Goal: Transaction & Acquisition: Purchase product/service

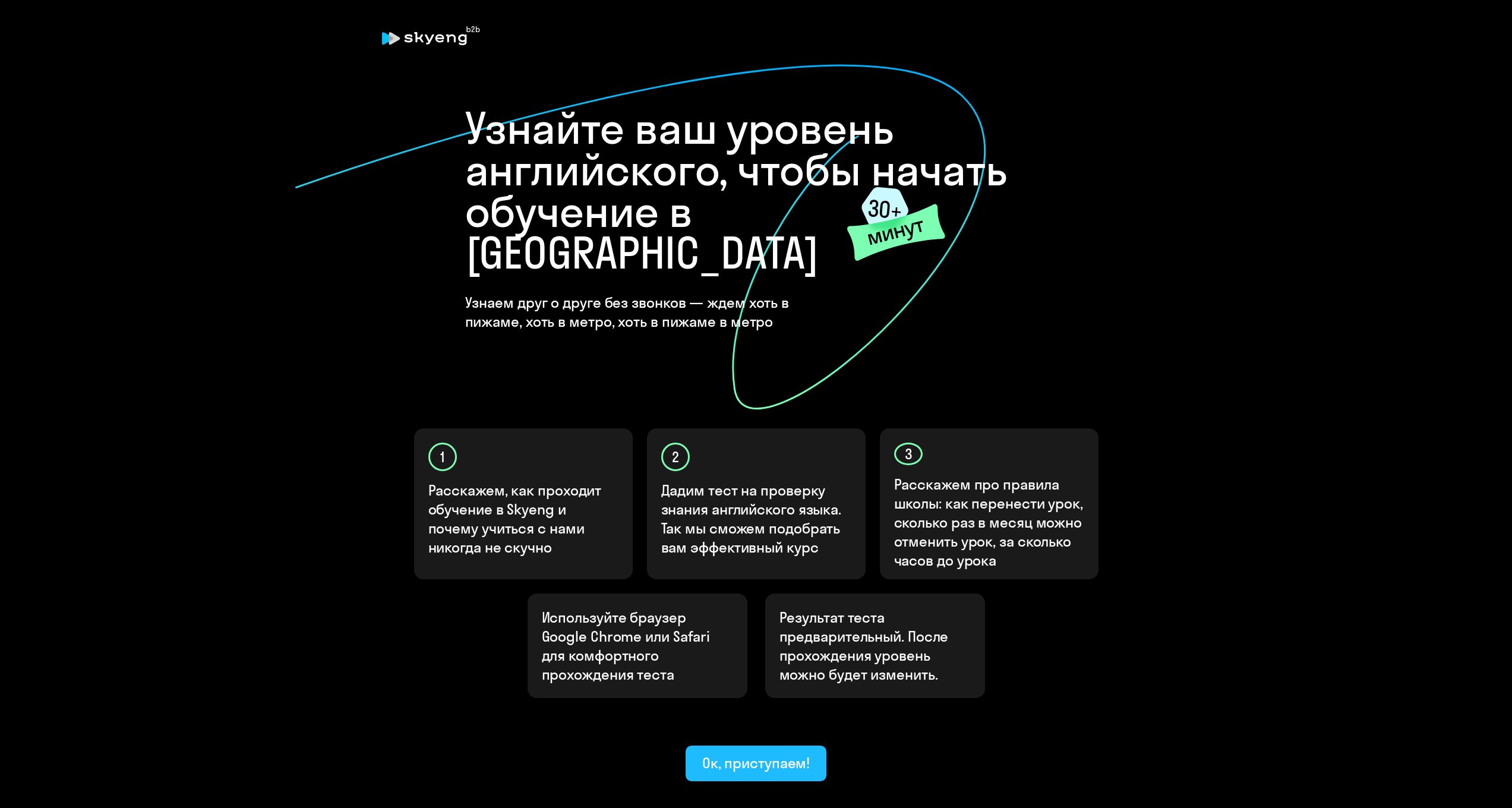
click at [734, 513] on div "Ок, приступаем!" at bounding box center [756, 762] width 109 height 19
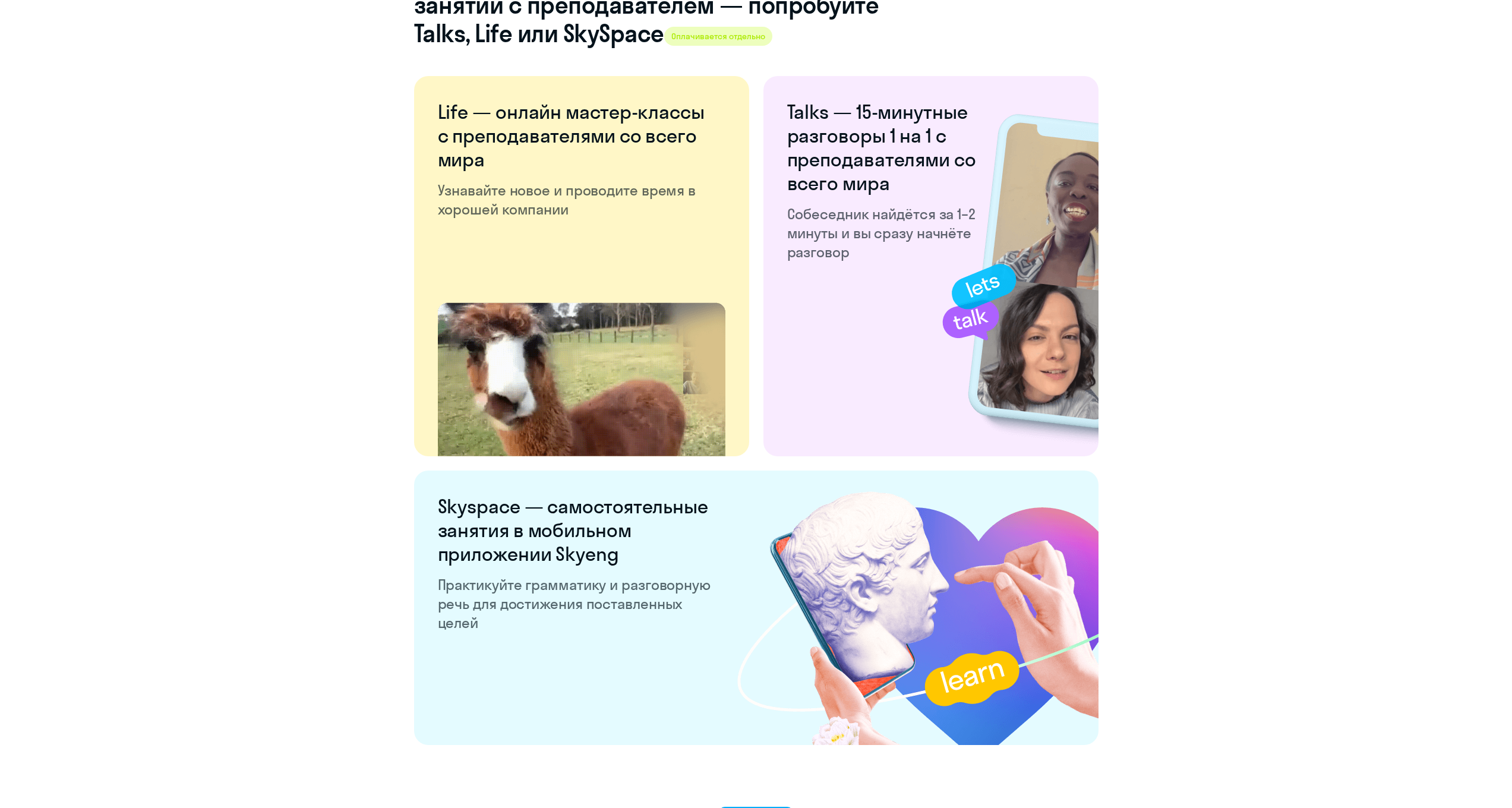
scroll to position [1946, 0]
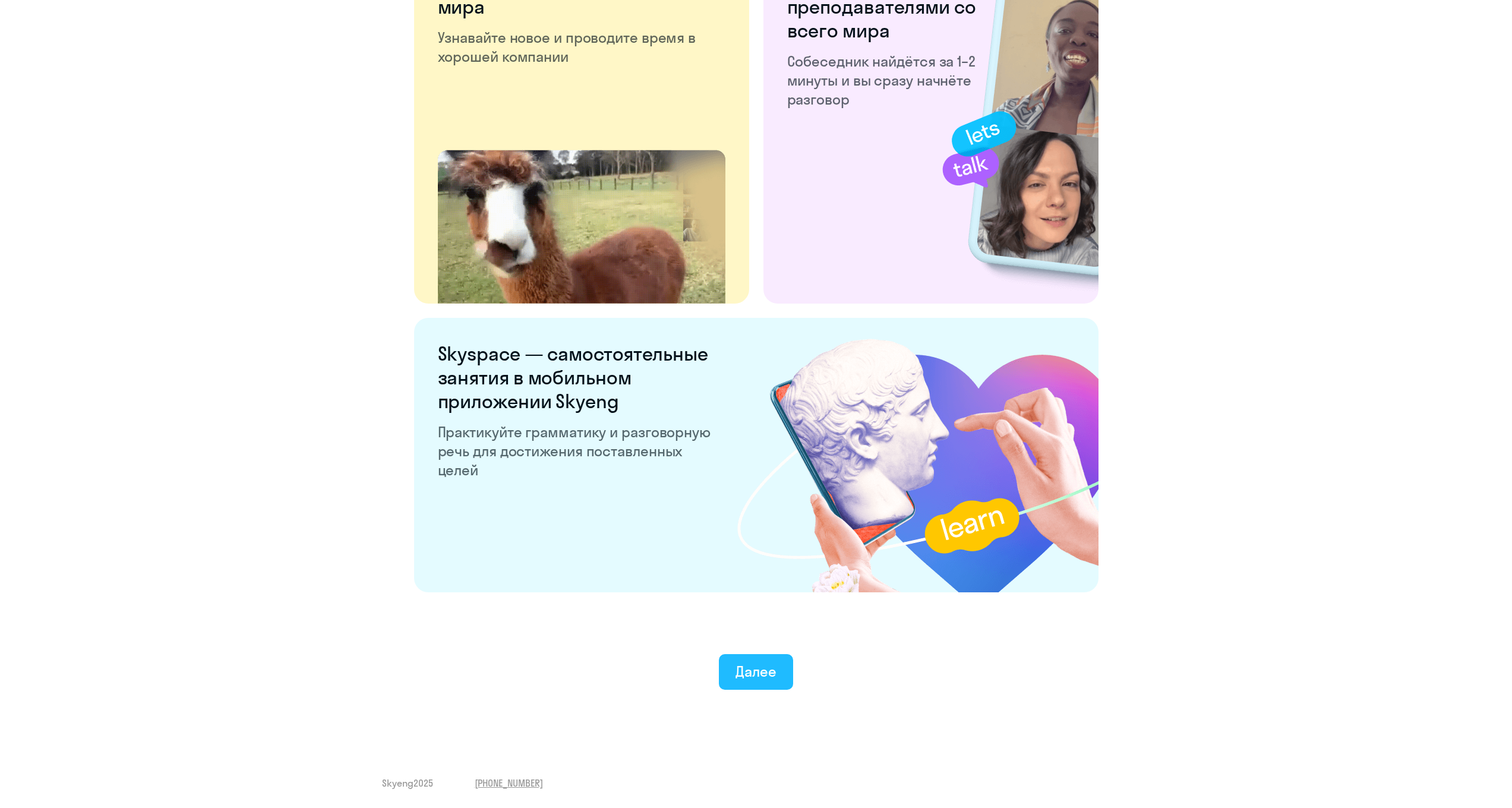
click at [751, 513] on button "Далее" at bounding box center [755, 671] width 74 height 36
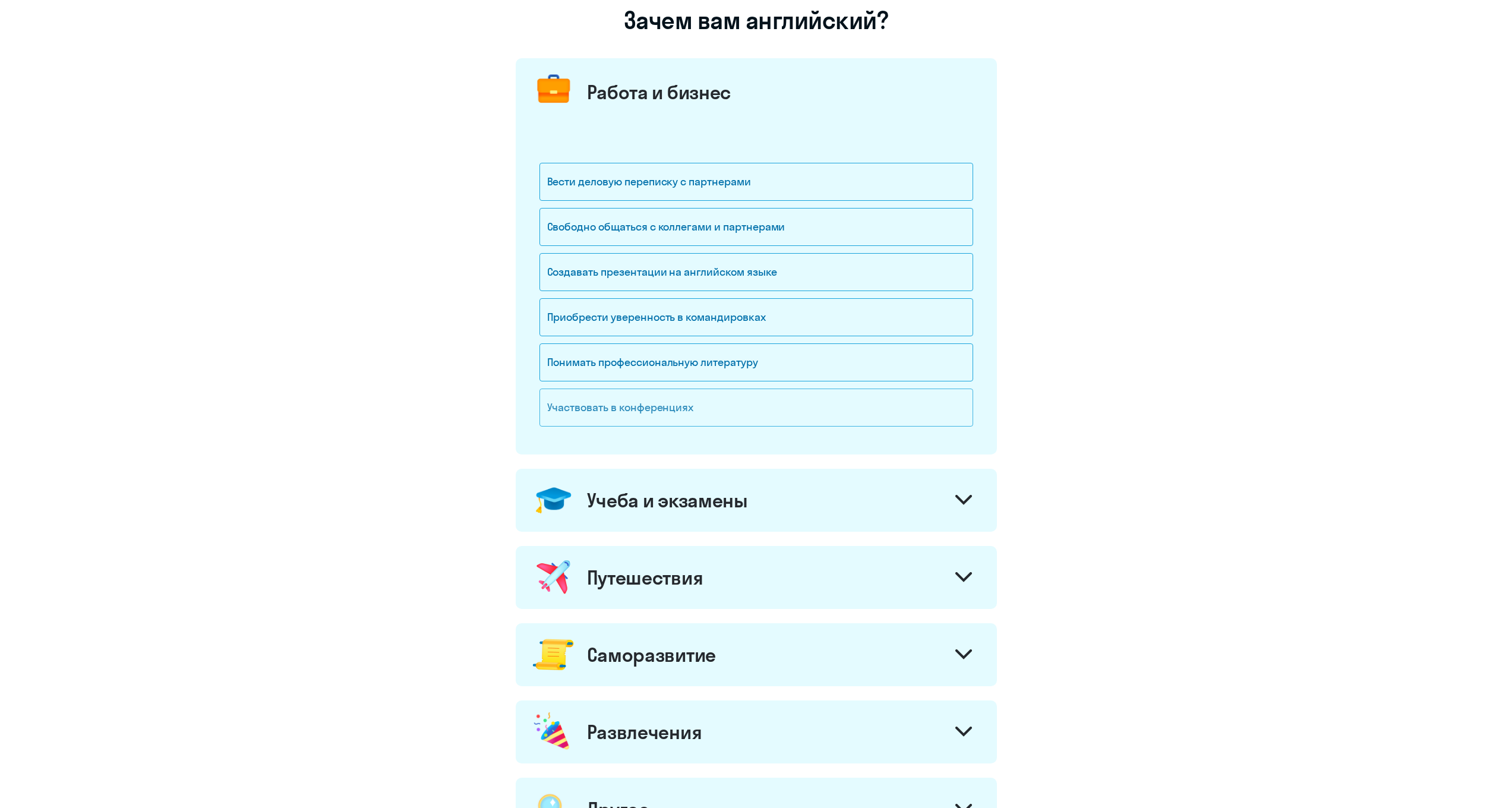
scroll to position [196, 0]
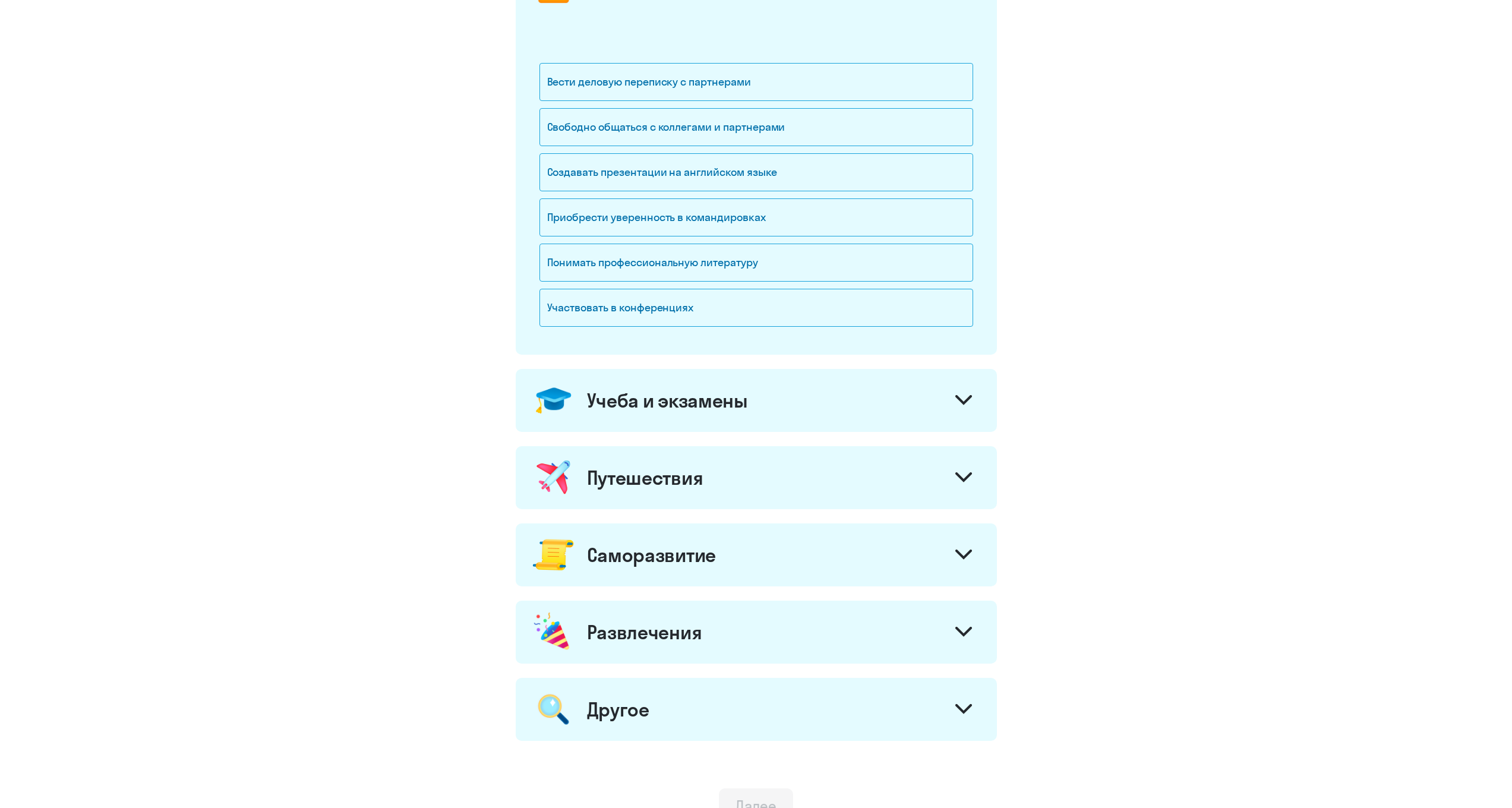
click at [960, 480] on icon at bounding box center [964, 477] width 16 height 10
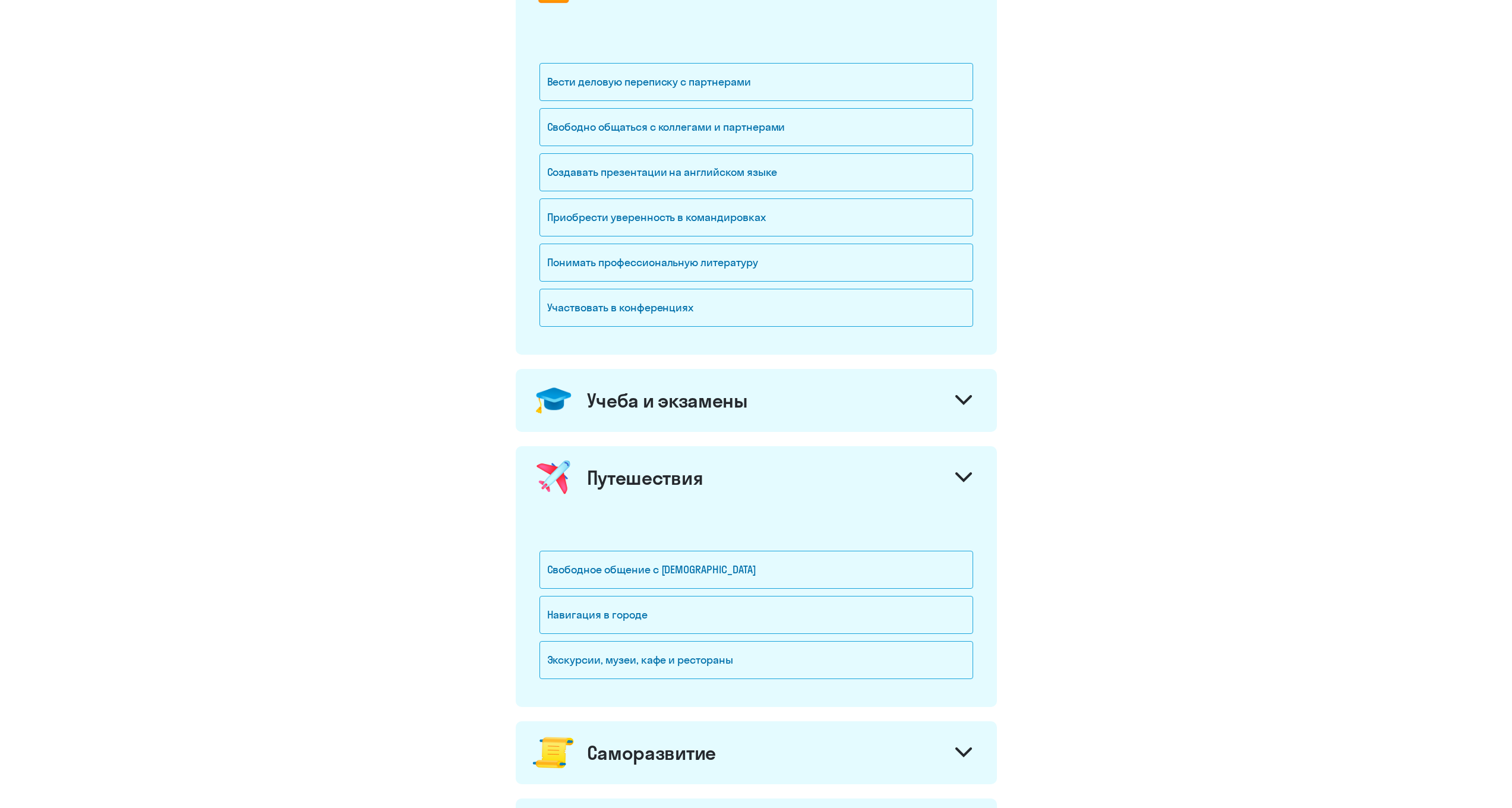
click at [960, 480] on icon at bounding box center [964, 477] width 16 height 10
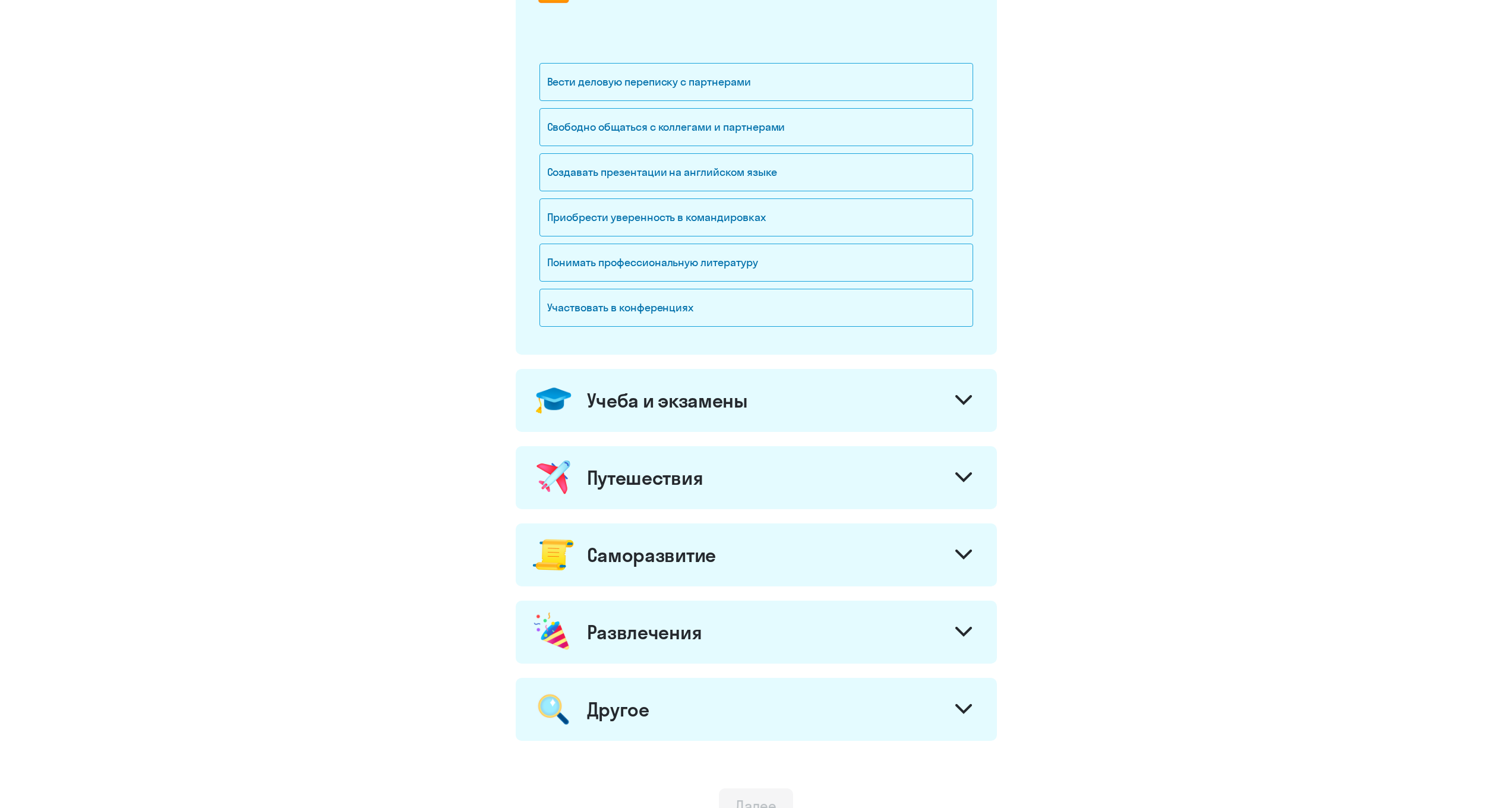
click at [960, 480] on icon at bounding box center [964, 477] width 16 height 10
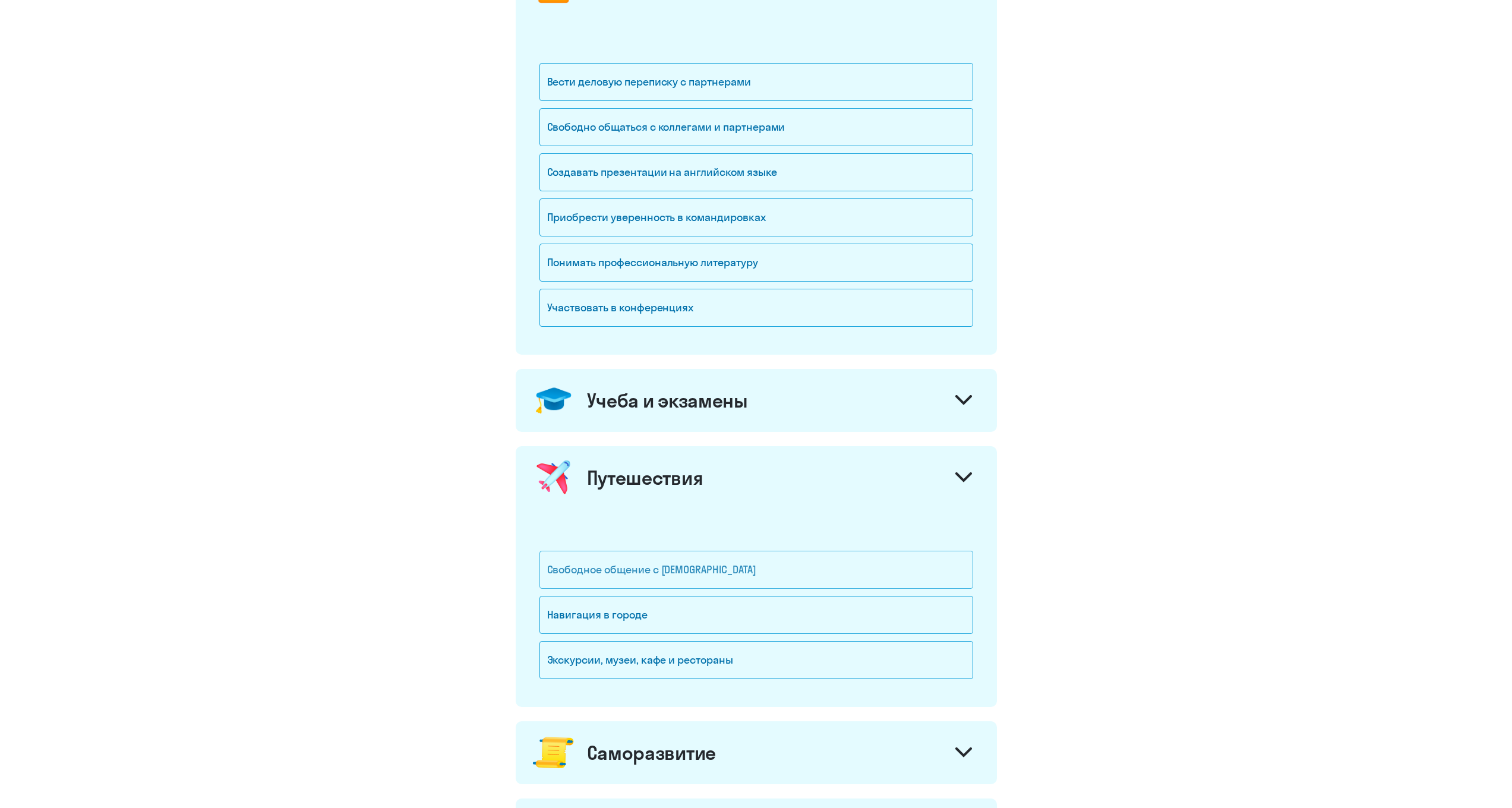
click at [619, 574] on div "Свободное общение с [DEMOGRAPHIC_DATA]" at bounding box center [757, 570] width 434 height 38
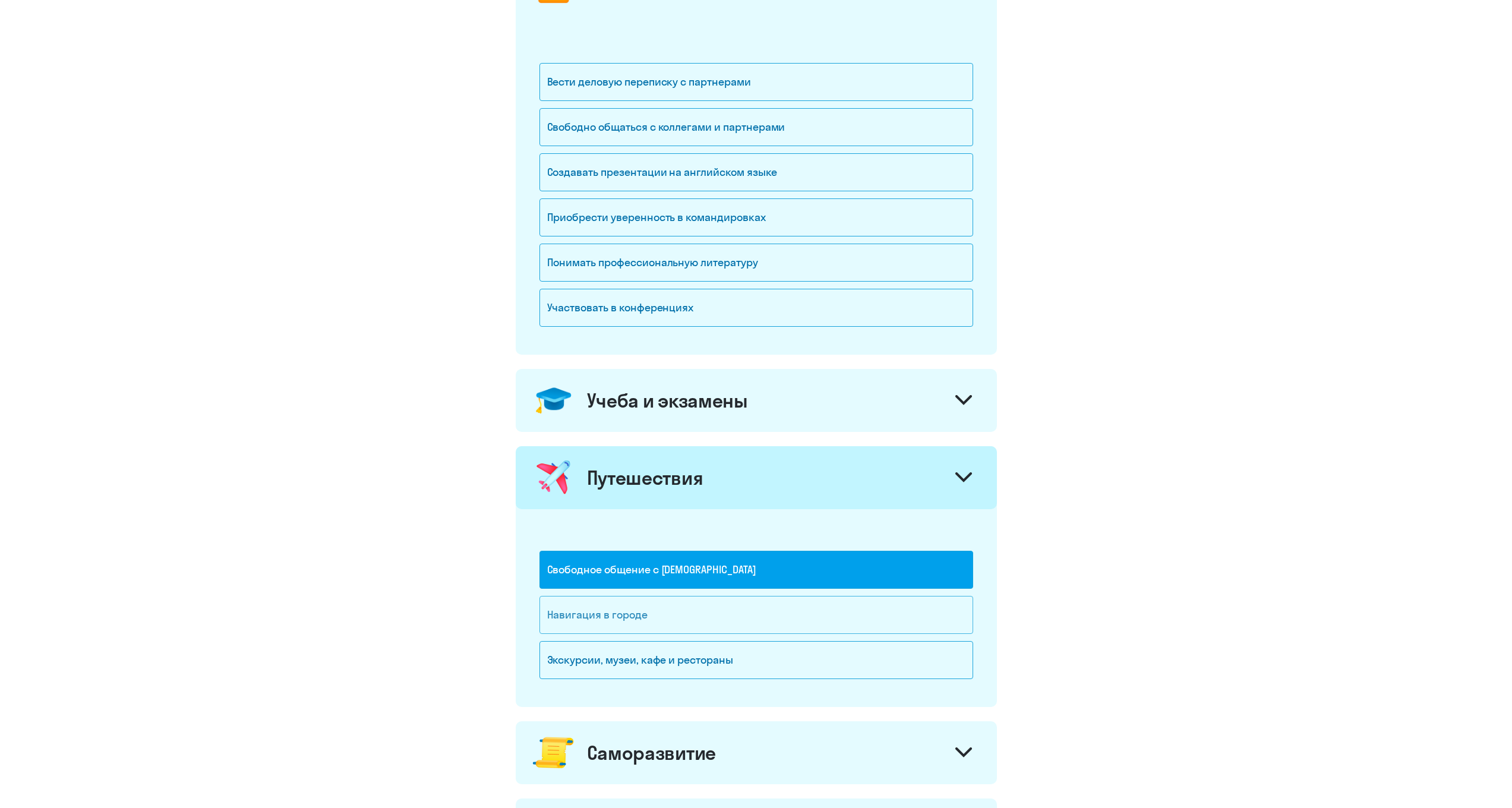
click at [606, 611] on div "Навигация в городе" at bounding box center [757, 615] width 434 height 38
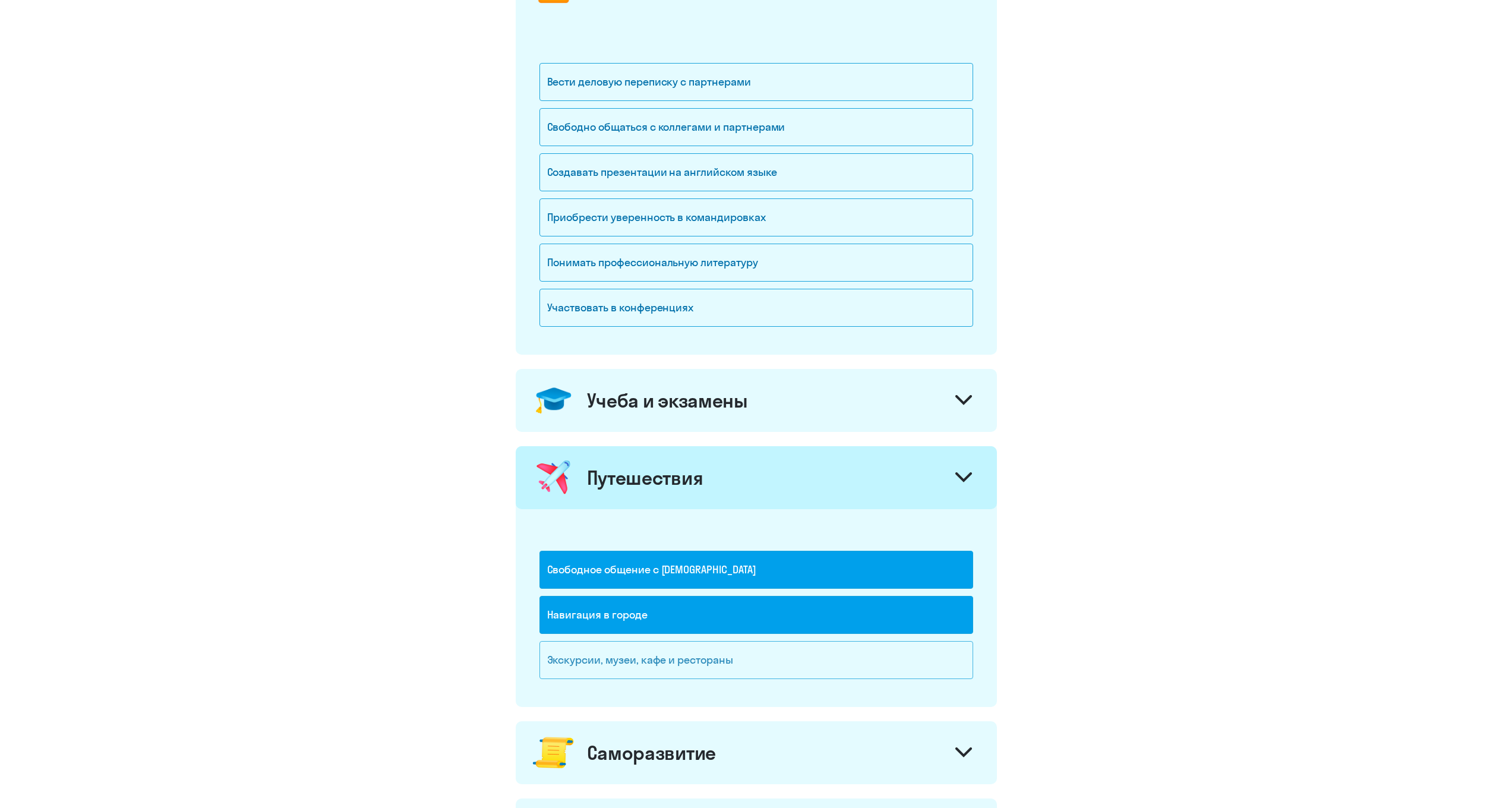
click at [616, 651] on div "Экскурсии, музеи, кафе и рестораны" at bounding box center [757, 660] width 434 height 38
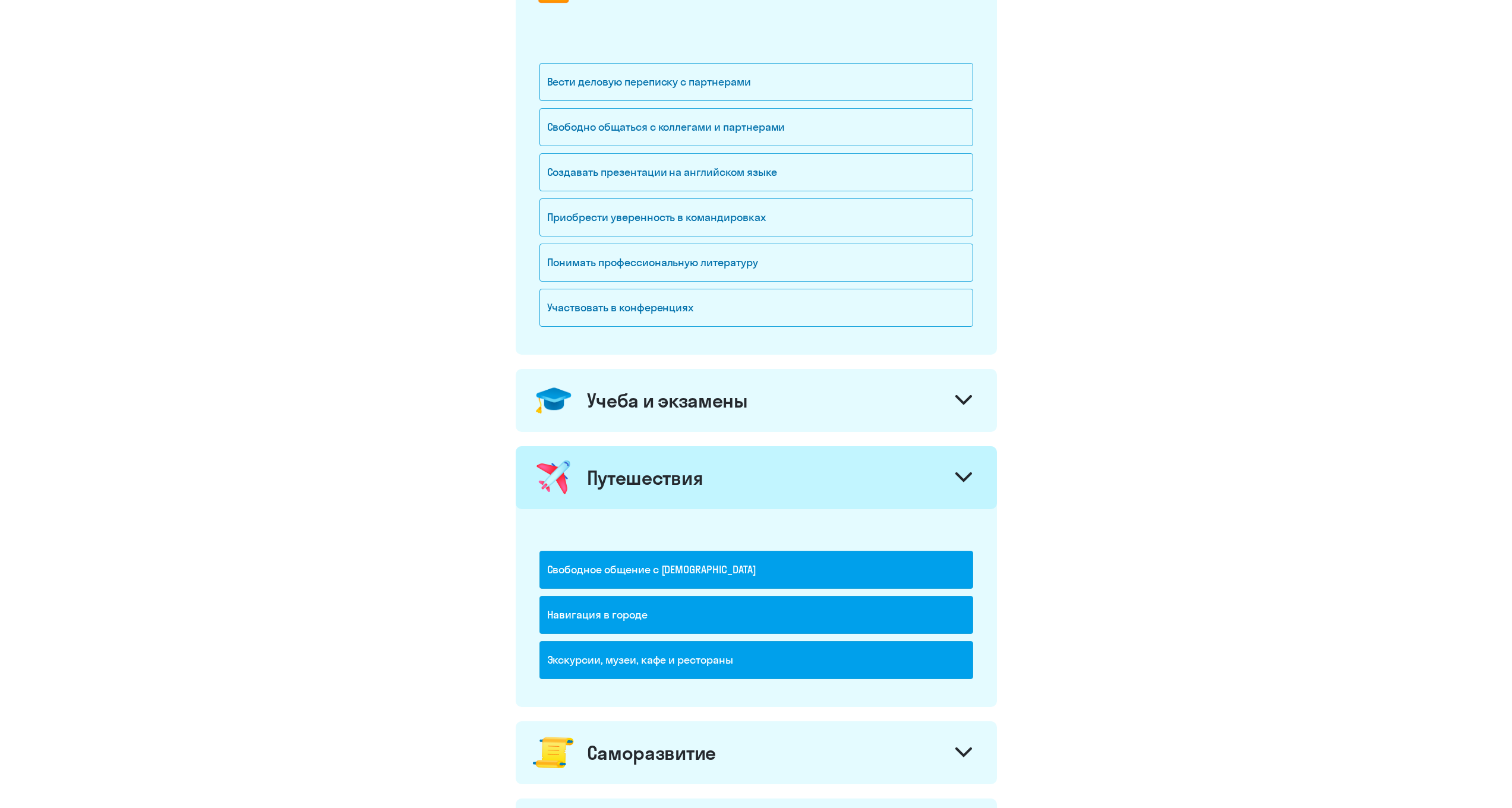
click at [967, 487] on div at bounding box center [963, 478] width 28 height 28
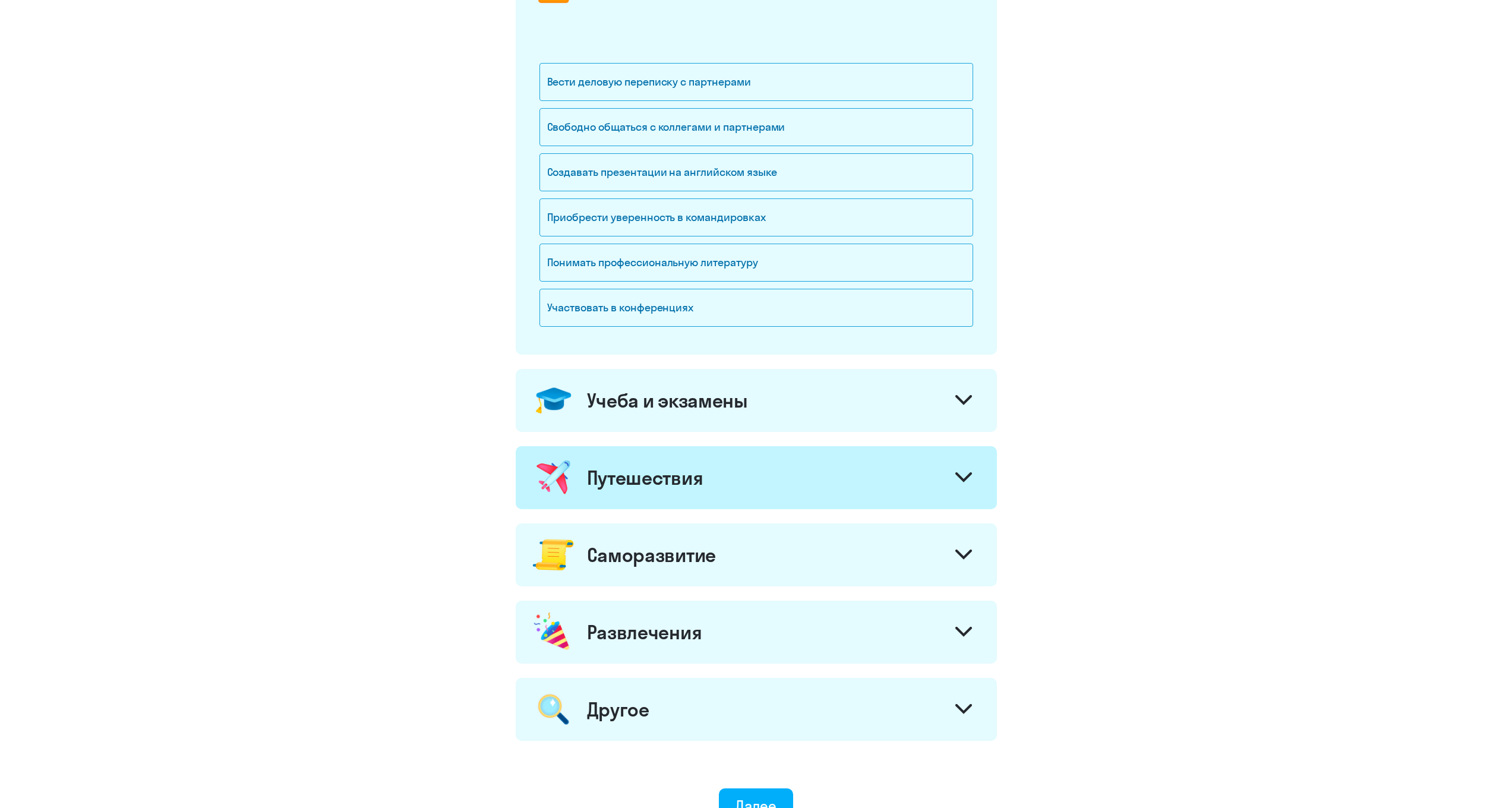
click at [972, 551] on div at bounding box center [963, 555] width 28 height 28
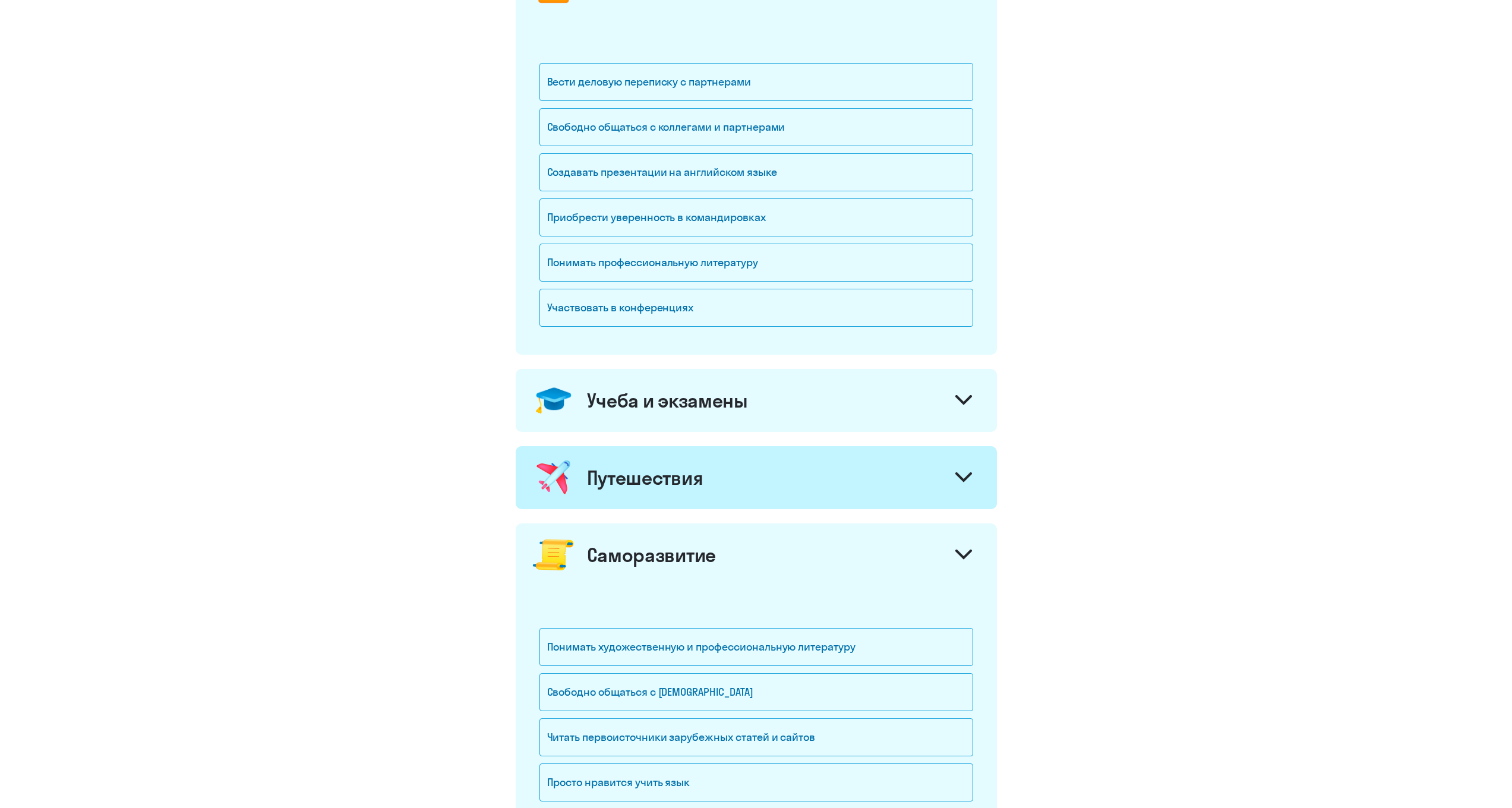
scroll to position [532, 0]
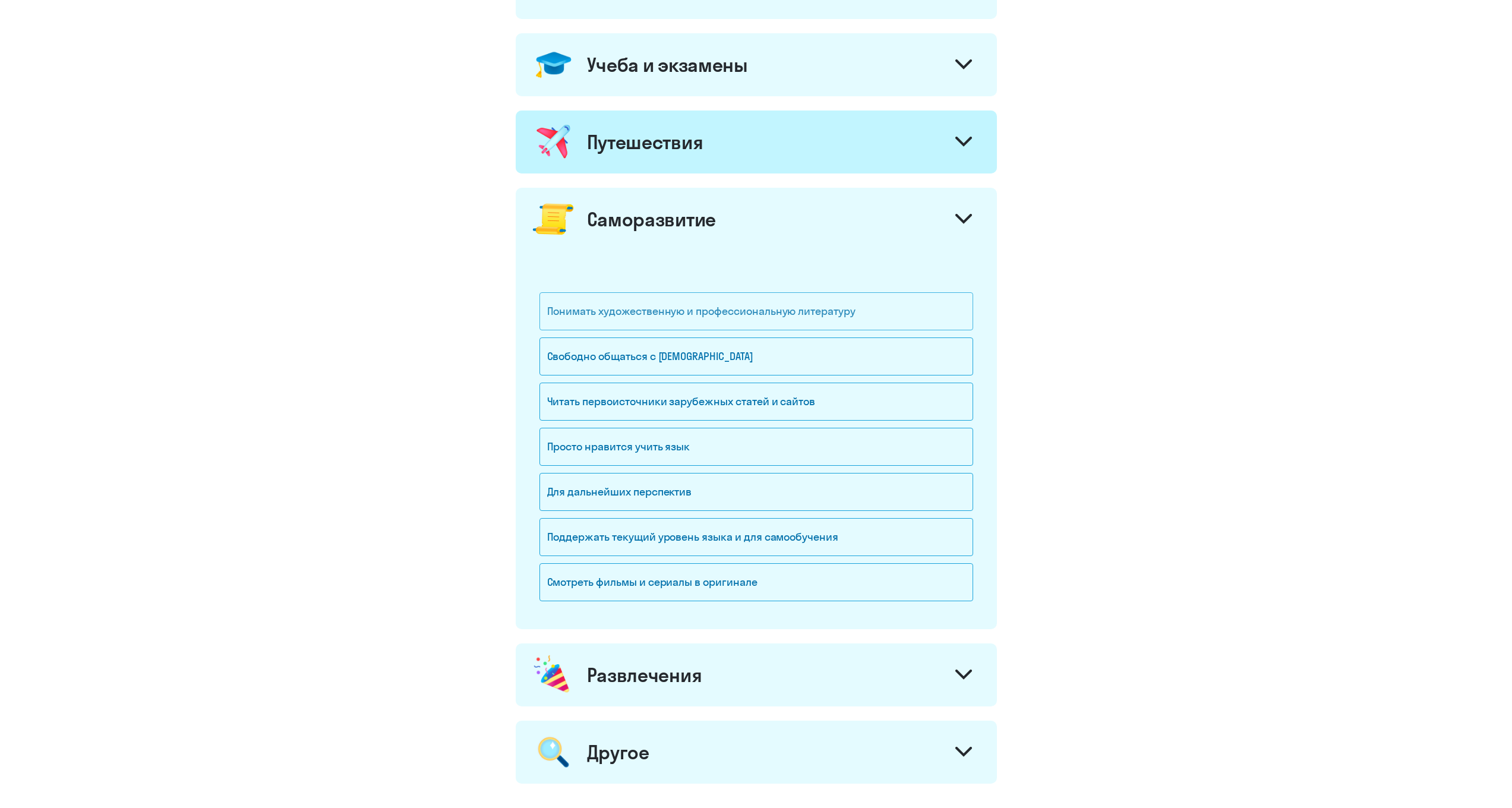
click at [746, 319] on div "Понимать художественную и профессиональную литературу" at bounding box center [757, 312] width 434 height 38
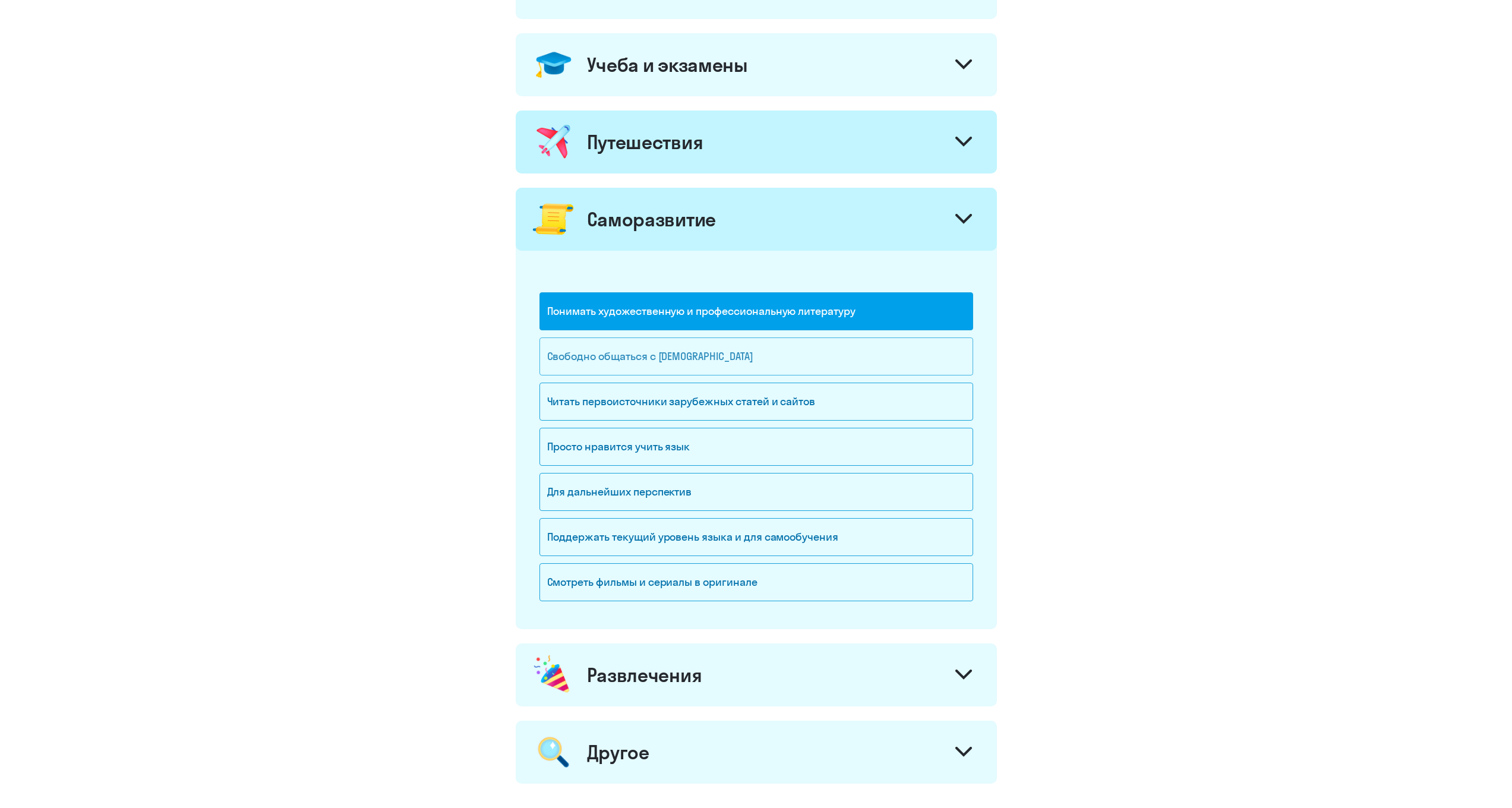
click at [703, 351] on div "Свободно общаться с [DEMOGRAPHIC_DATA]" at bounding box center [757, 357] width 434 height 38
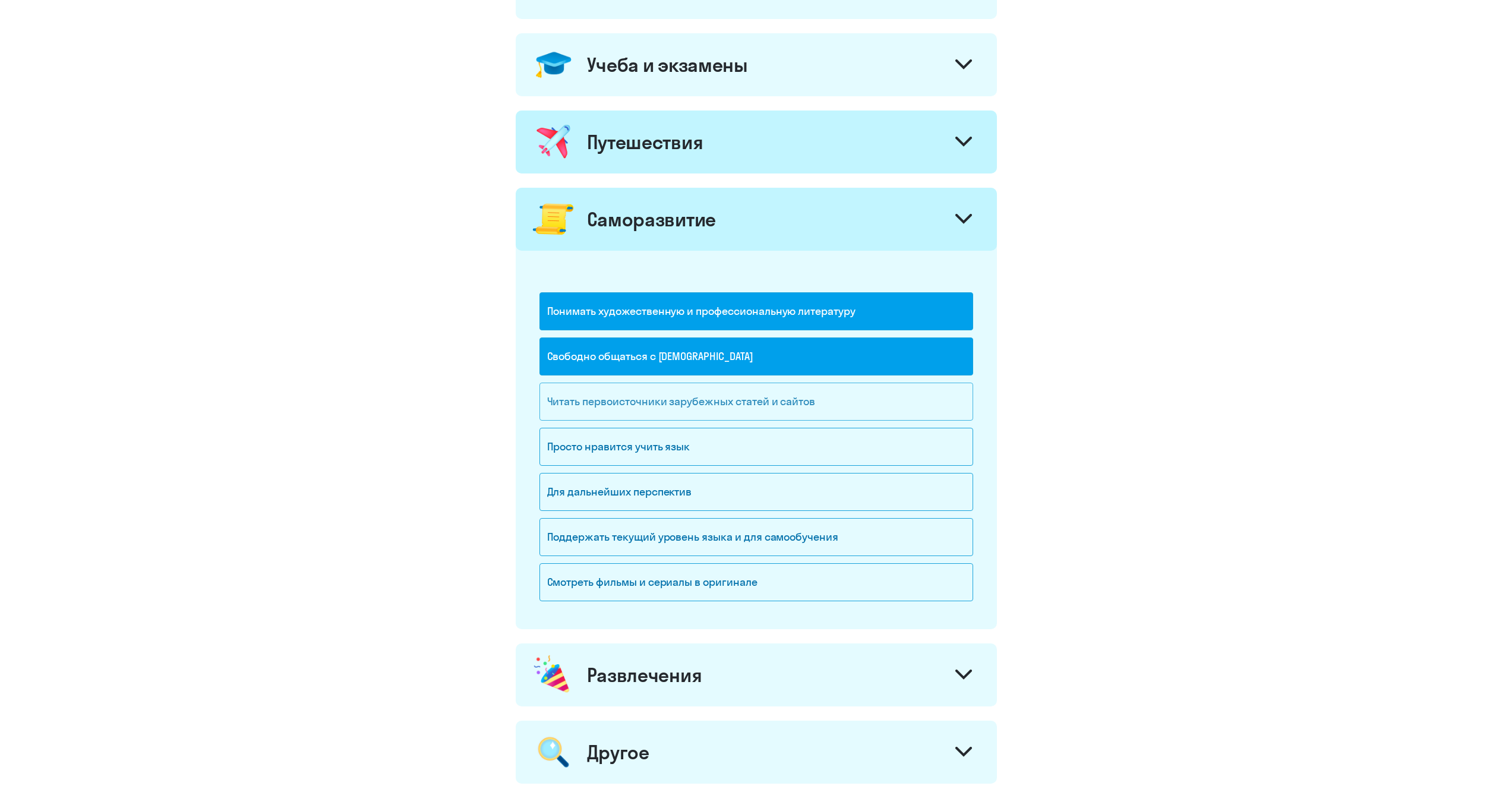
click at [714, 399] on div "Читать первоисточники зарубежных статей и сайтов" at bounding box center [757, 402] width 434 height 38
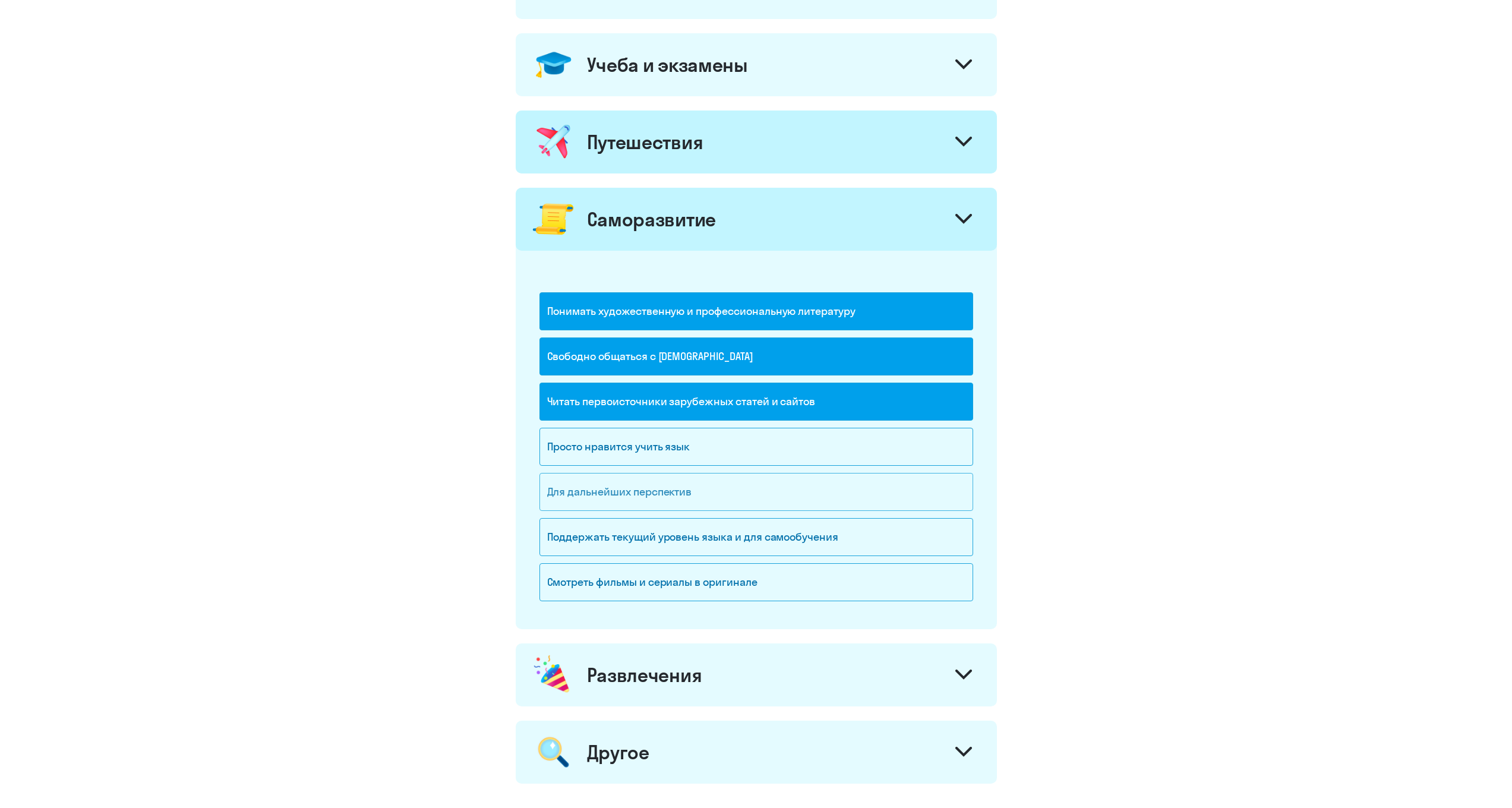
click at [697, 491] on div "Для дальнейших перспектив" at bounding box center [757, 492] width 434 height 38
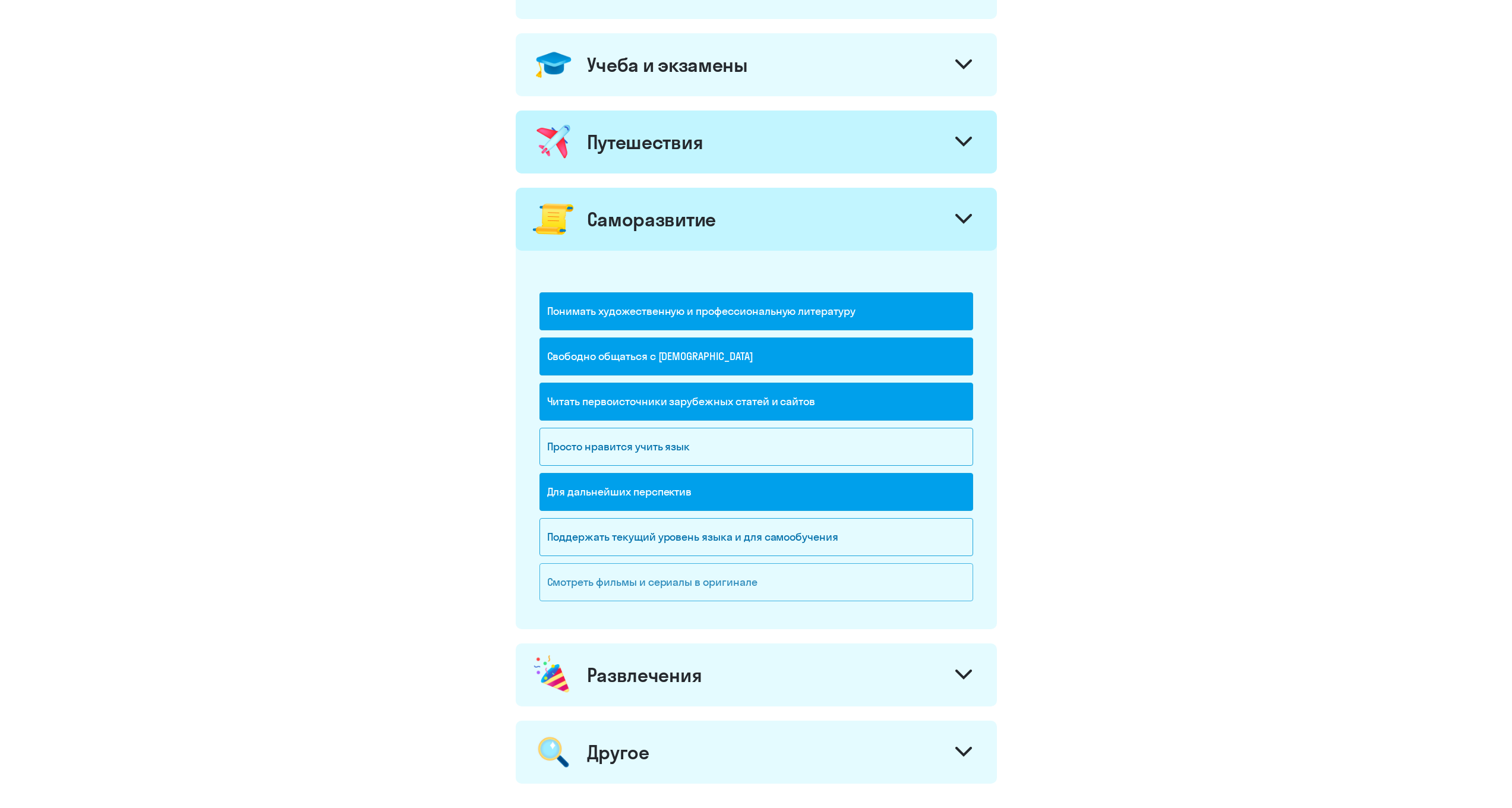
click at [831, 570] on div "Смотреть фильмы и сериалы в оригинале" at bounding box center [757, 583] width 434 height 38
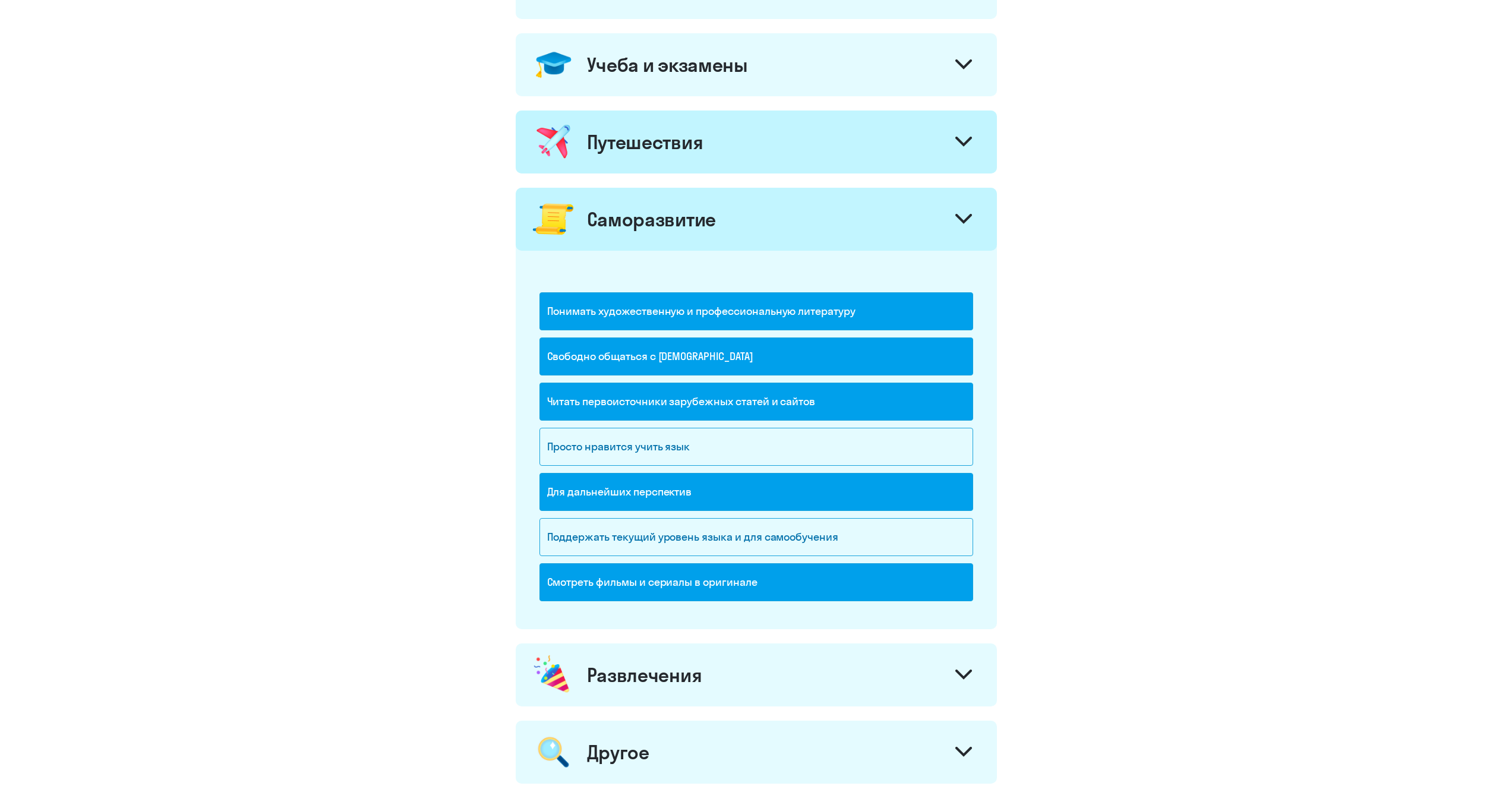
click at [964, 230] on div at bounding box center [963, 220] width 28 height 28
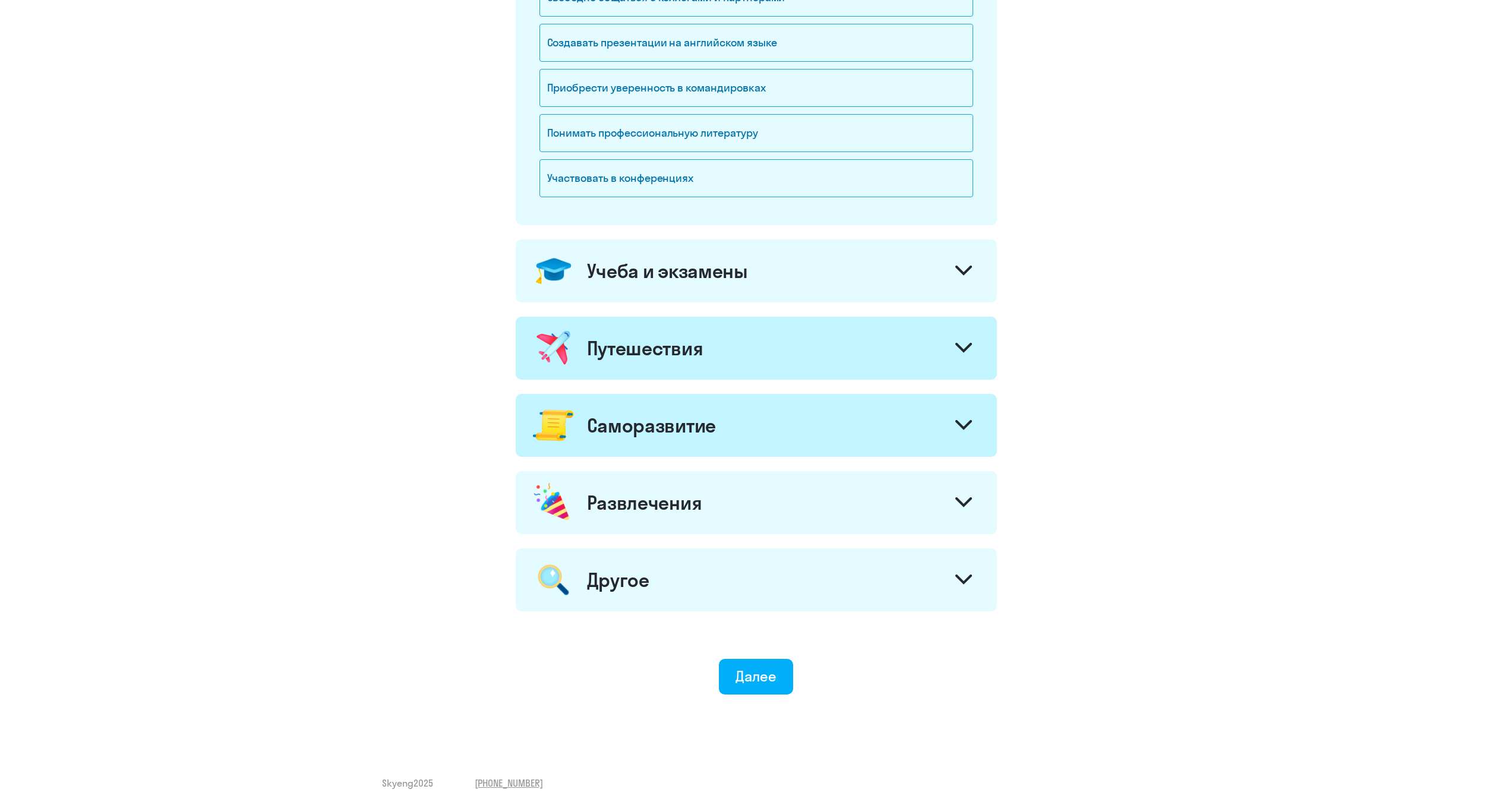
scroll to position [326, 0]
click at [962, 495] on div at bounding box center [963, 503] width 28 height 28
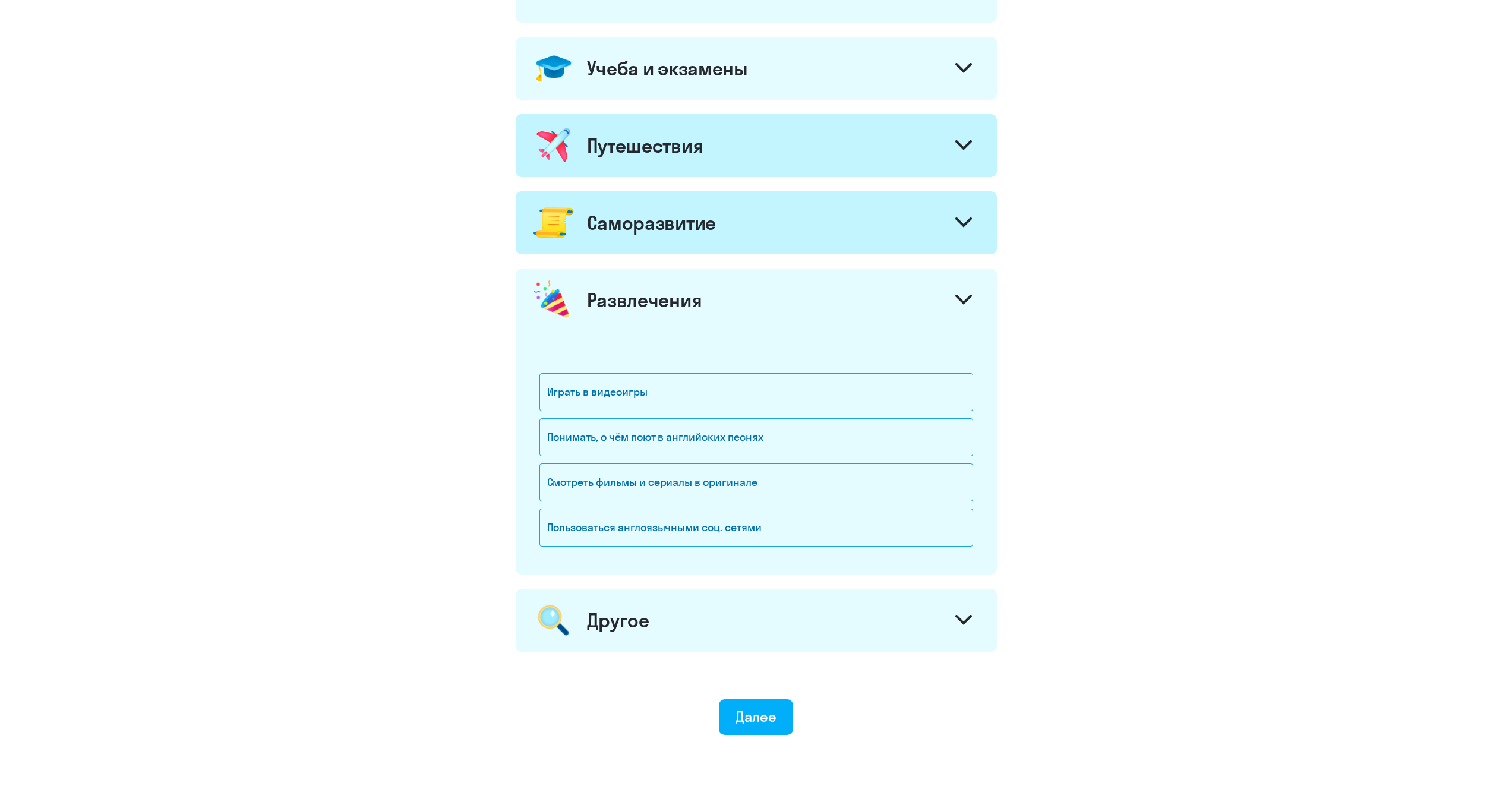
scroll to position [568, 0]
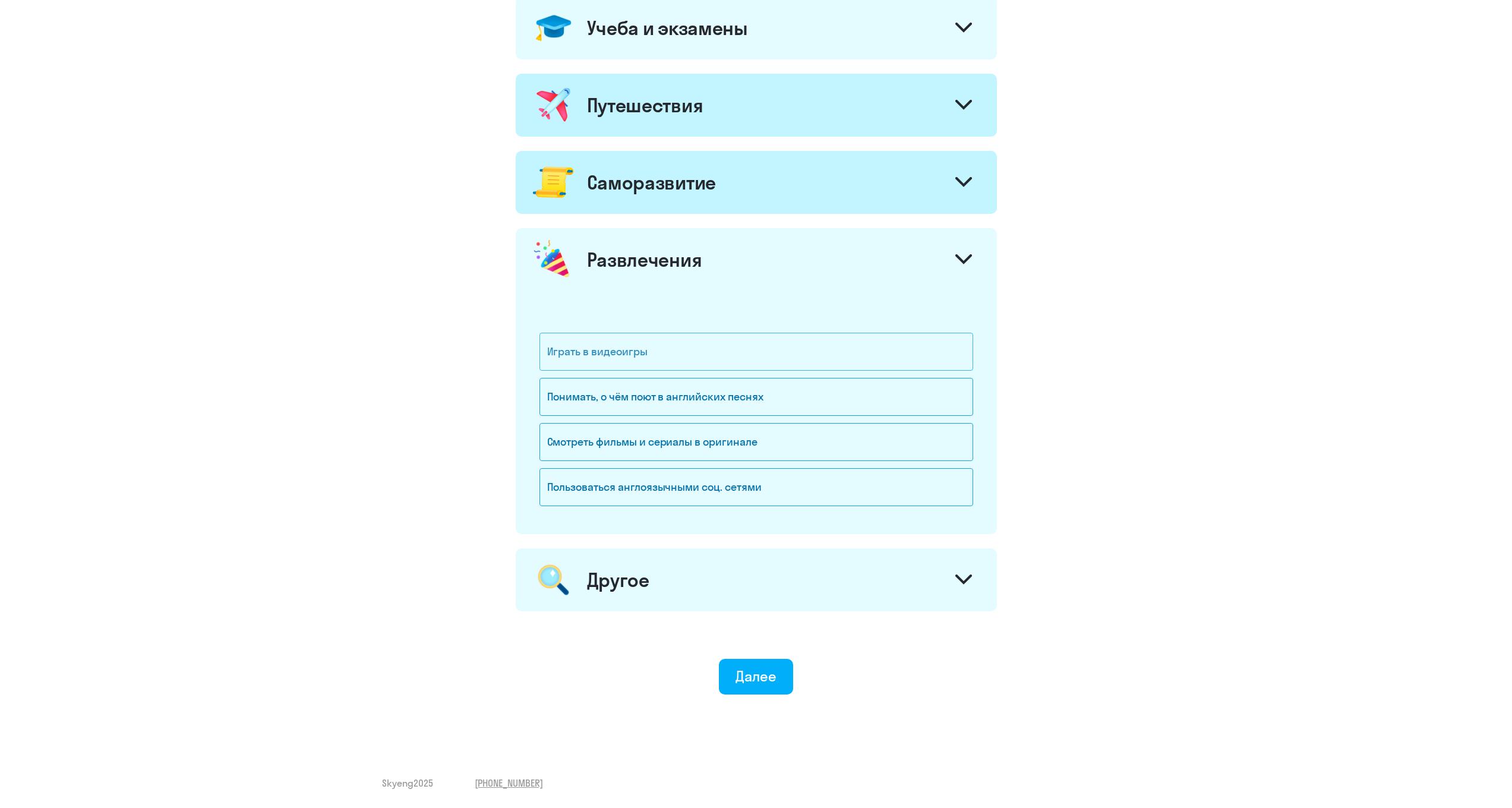
click at [574, 349] on div "Играть в видеоигры" at bounding box center [757, 352] width 434 height 38
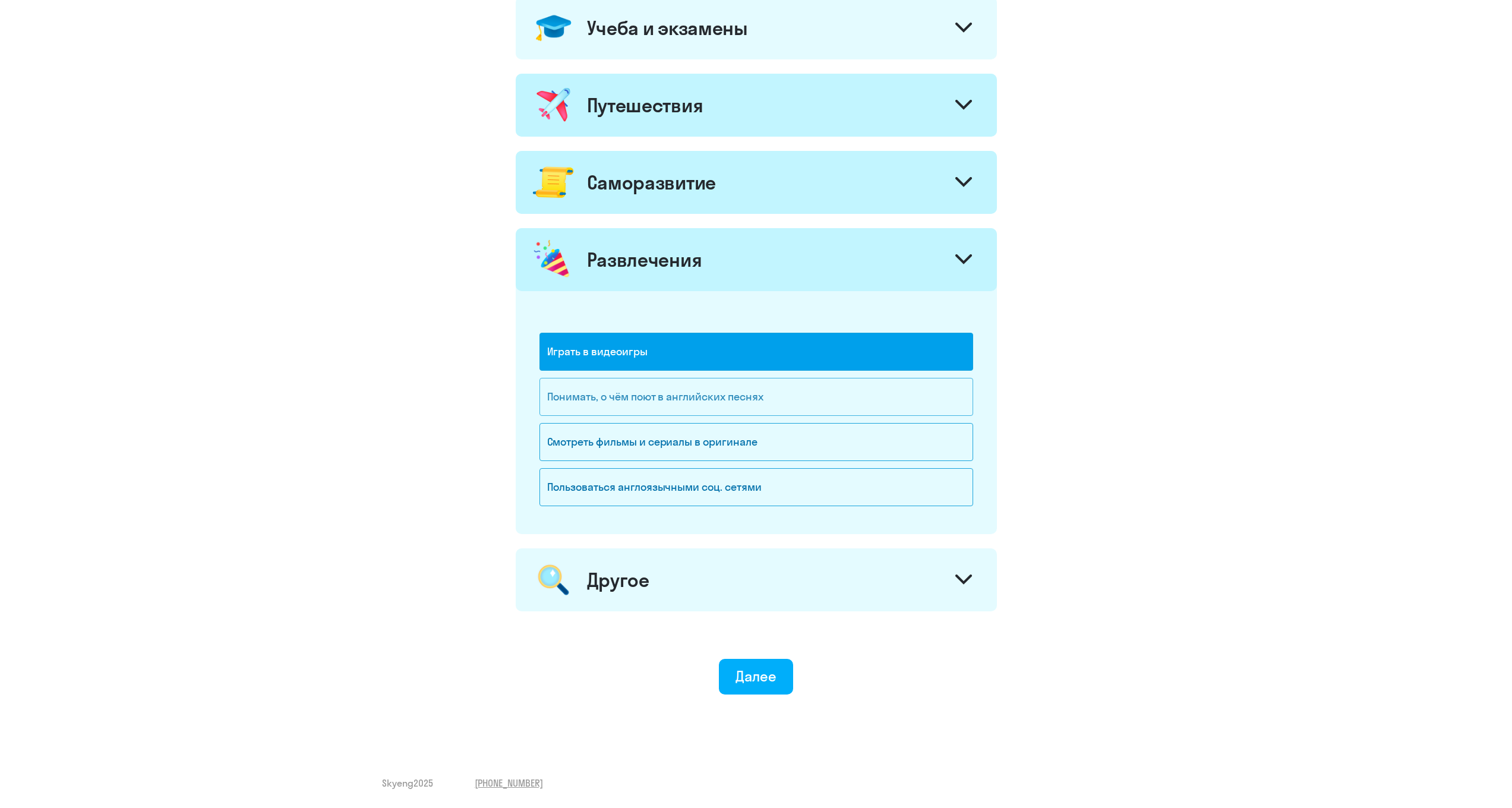
click at [602, 386] on div "Понимать, о чём поют в английских песнях" at bounding box center [757, 397] width 434 height 38
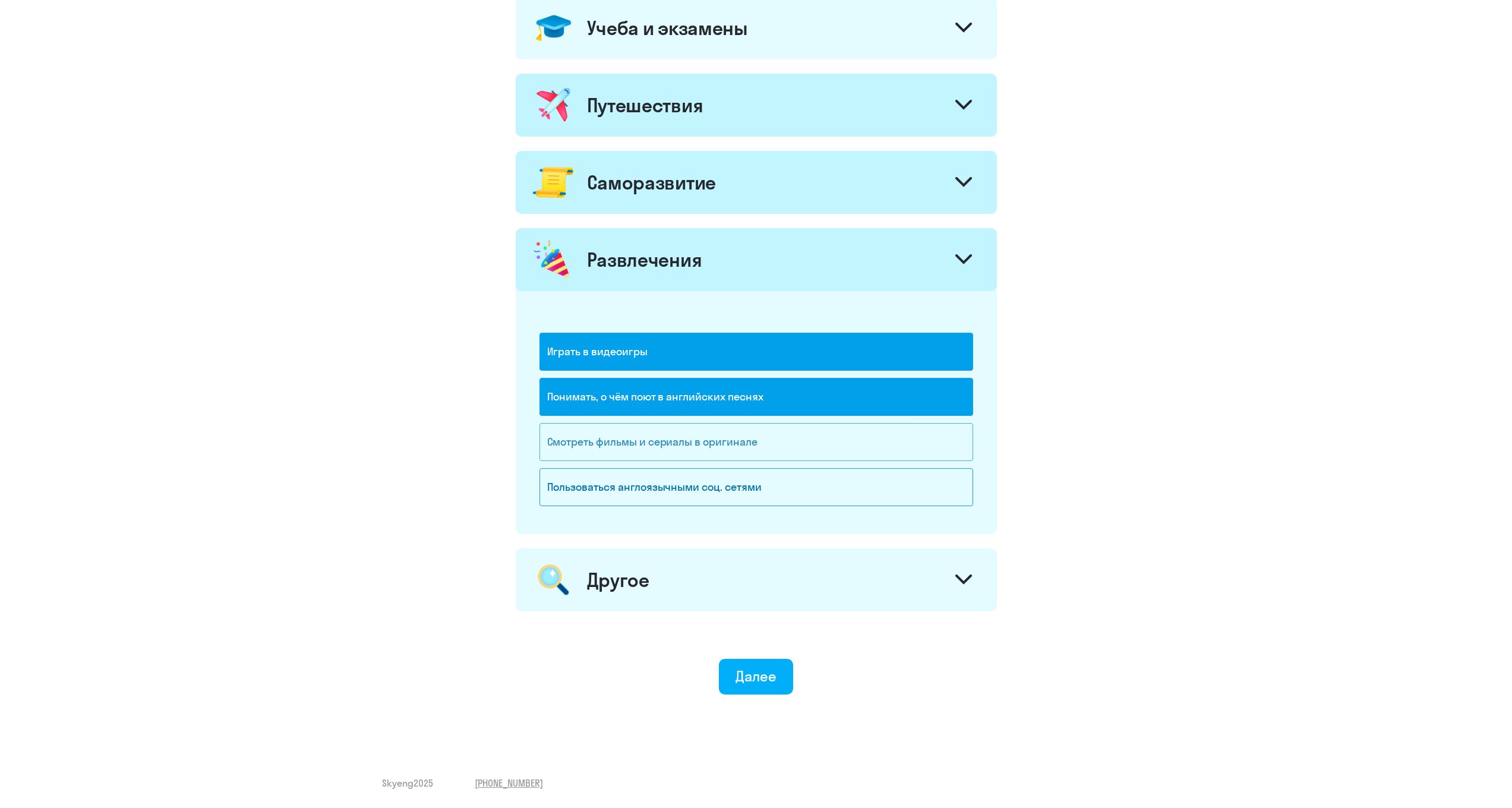
click at [648, 432] on div "Смотреть фильмы и сериалы в оригинале" at bounding box center [757, 442] width 434 height 38
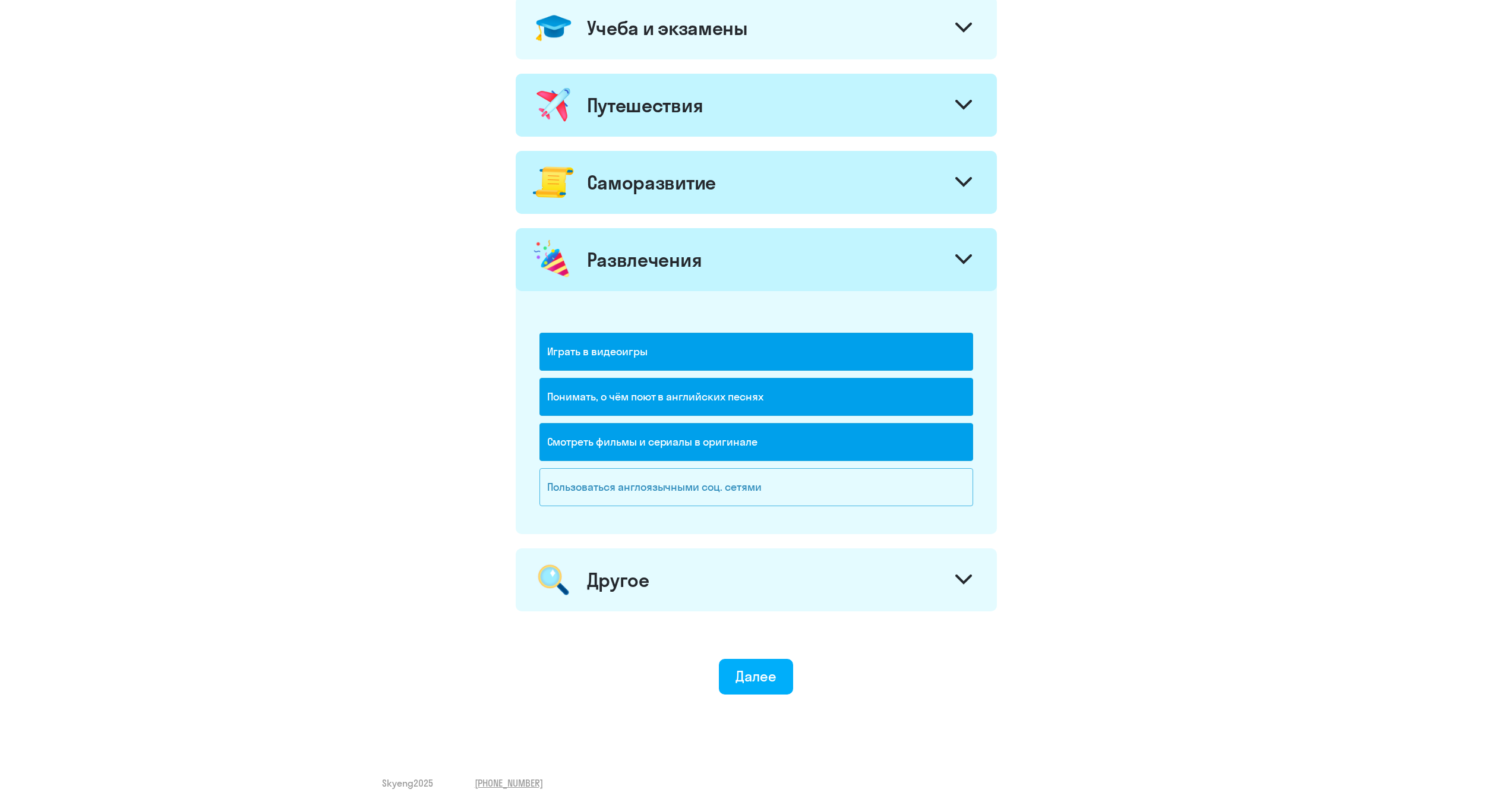
click at [705, 483] on div "Пользоваться англоязычными соц. сетями" at bounding box center [757, 487] width 434 height 38
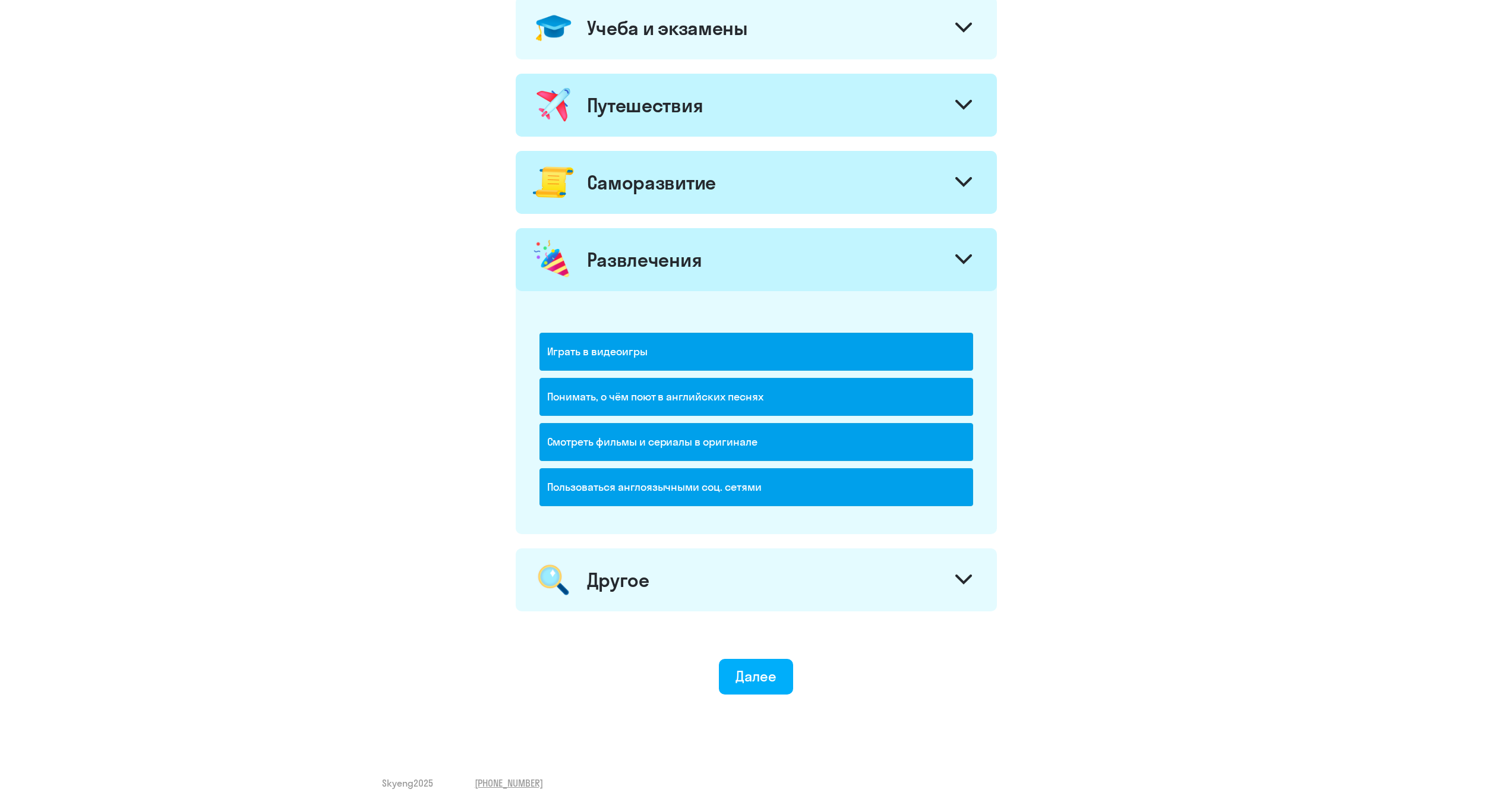
click at [966, 247] on div at bounding box center [963, 260] width 28 height 28
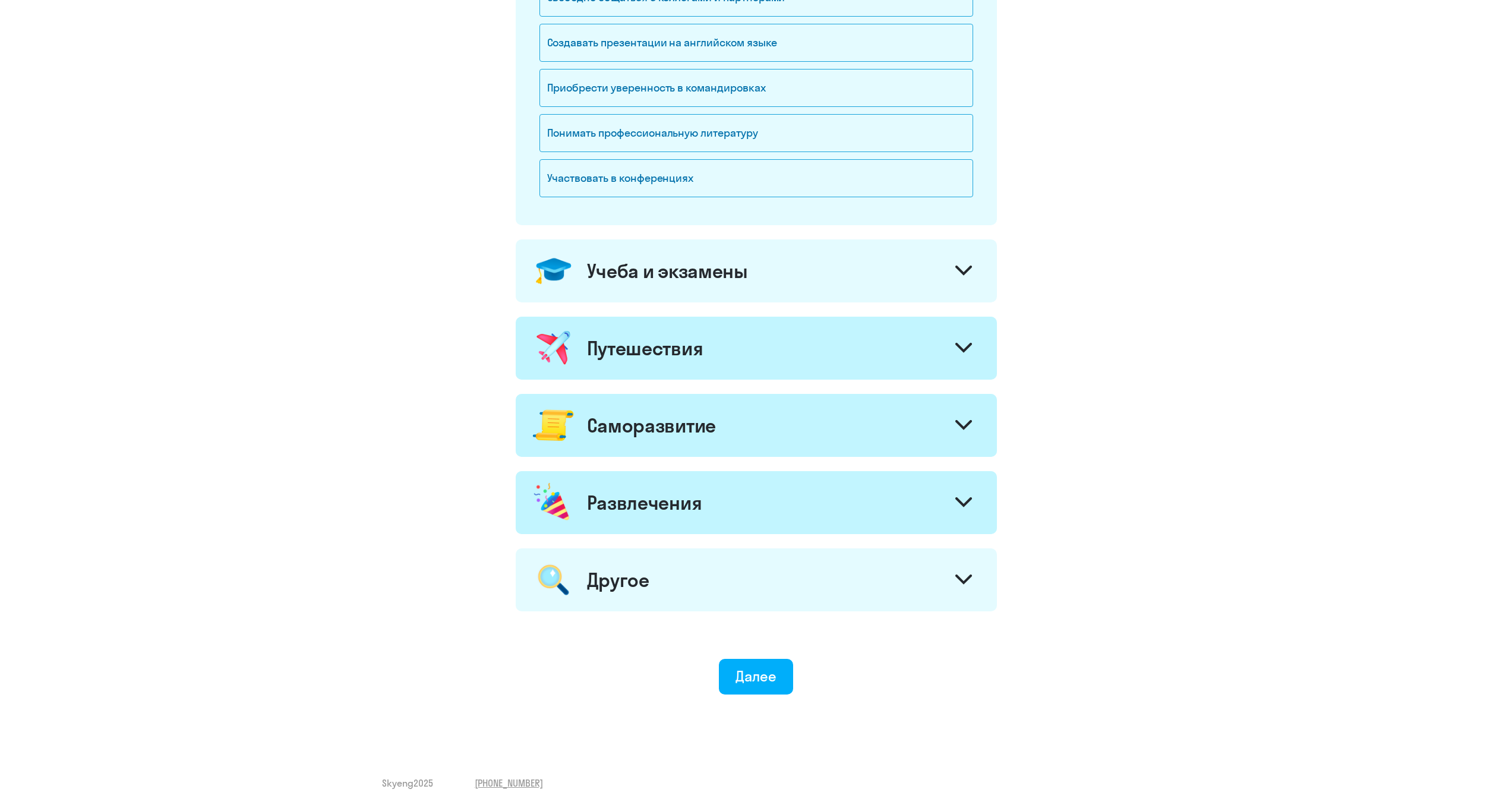
scroll to position [326, 0]
click at [958, 584] on icon at bounding box center [964, 579] width 16 height 10
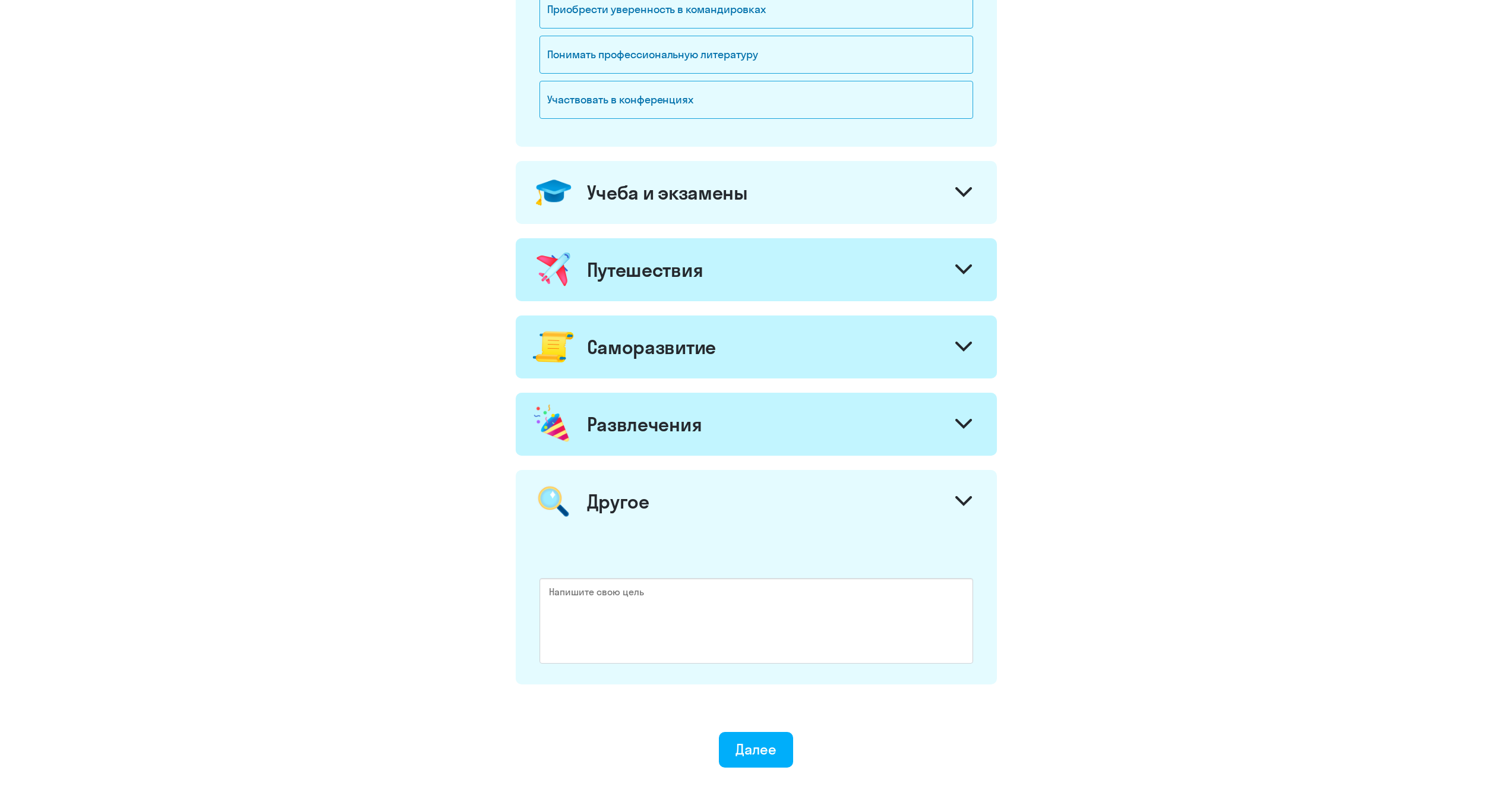
click at [959, 497] on icon at bounding box center [964, 501] width 16 height 10
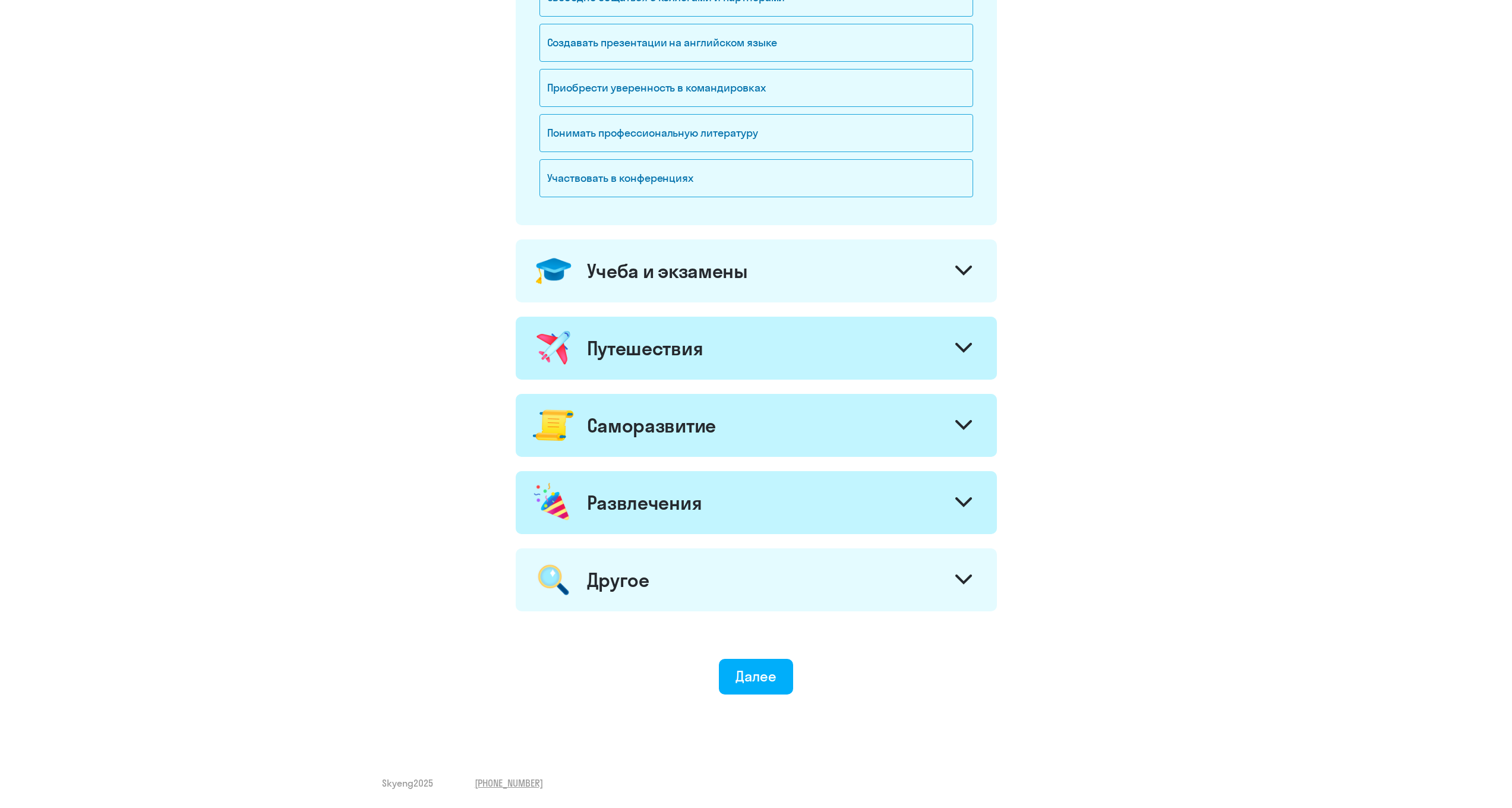
scroll to position [0, 0]
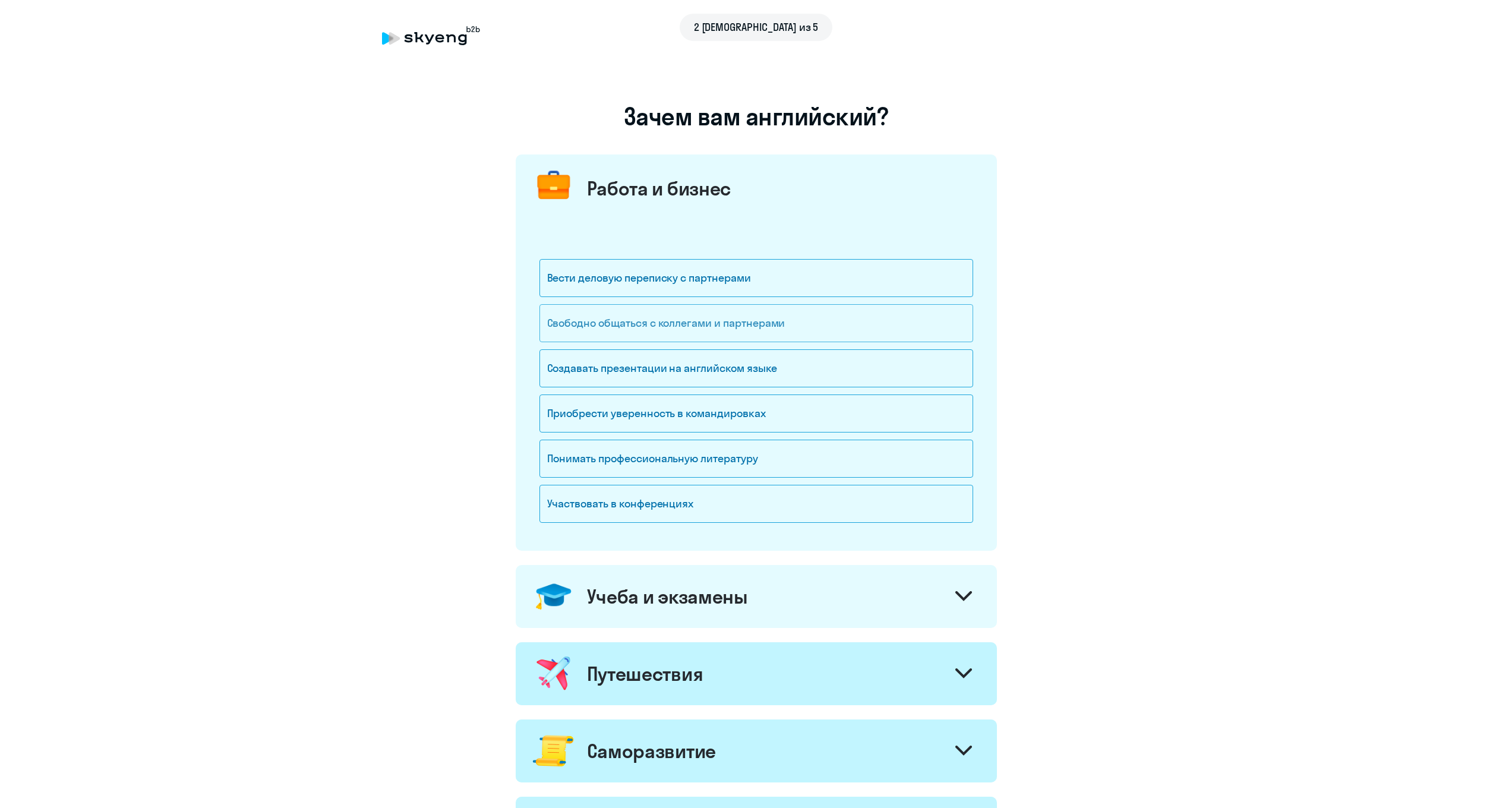
click at [816, 320] on div "Свободно общаться с коллегами и партнерами" at bounding box center [757, 324] width 434 height 38
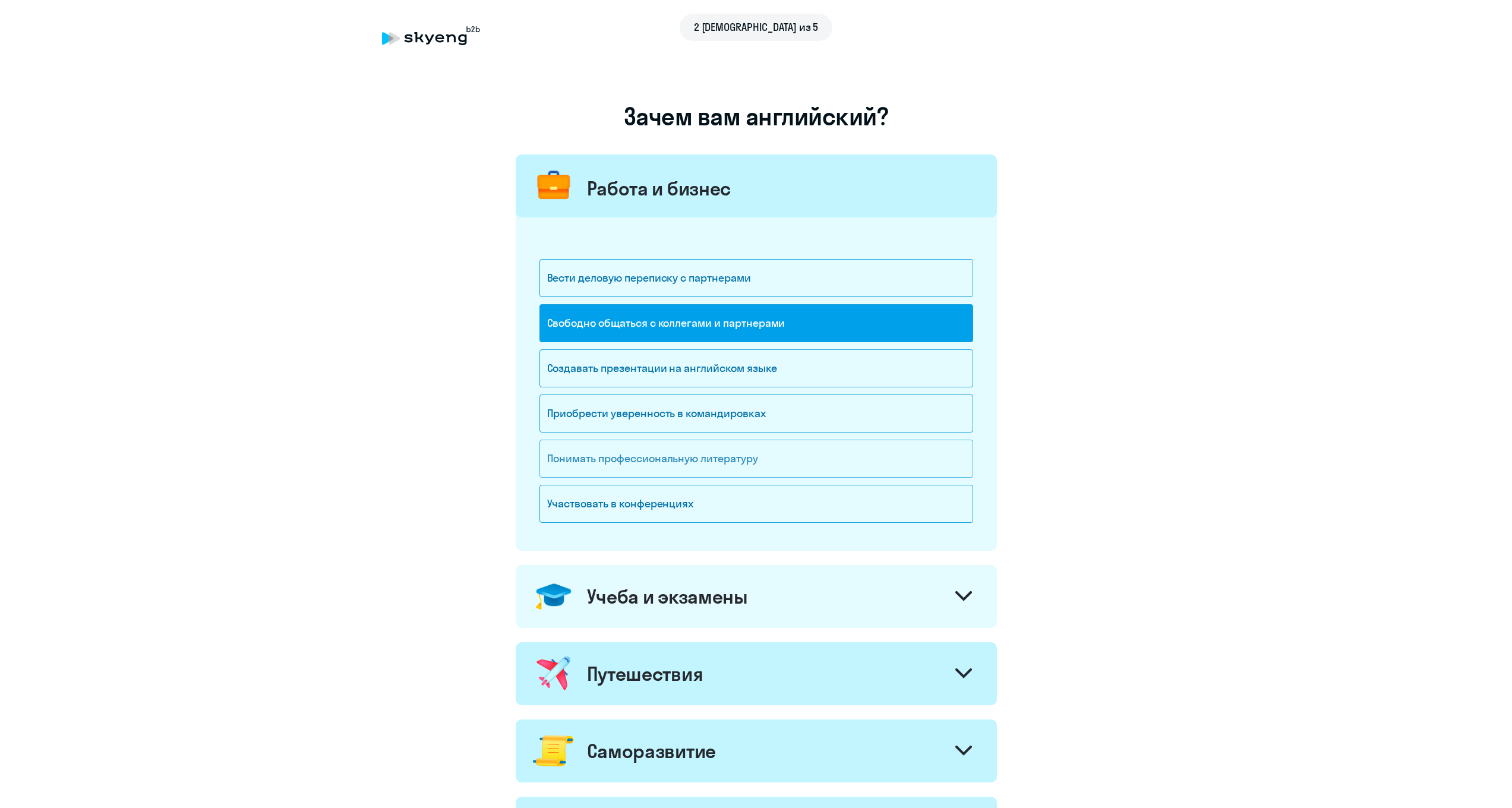
click at [742, 462] on div "Понимать профессиональную литературу" at bounding box center [757, 459] width 434 height 38
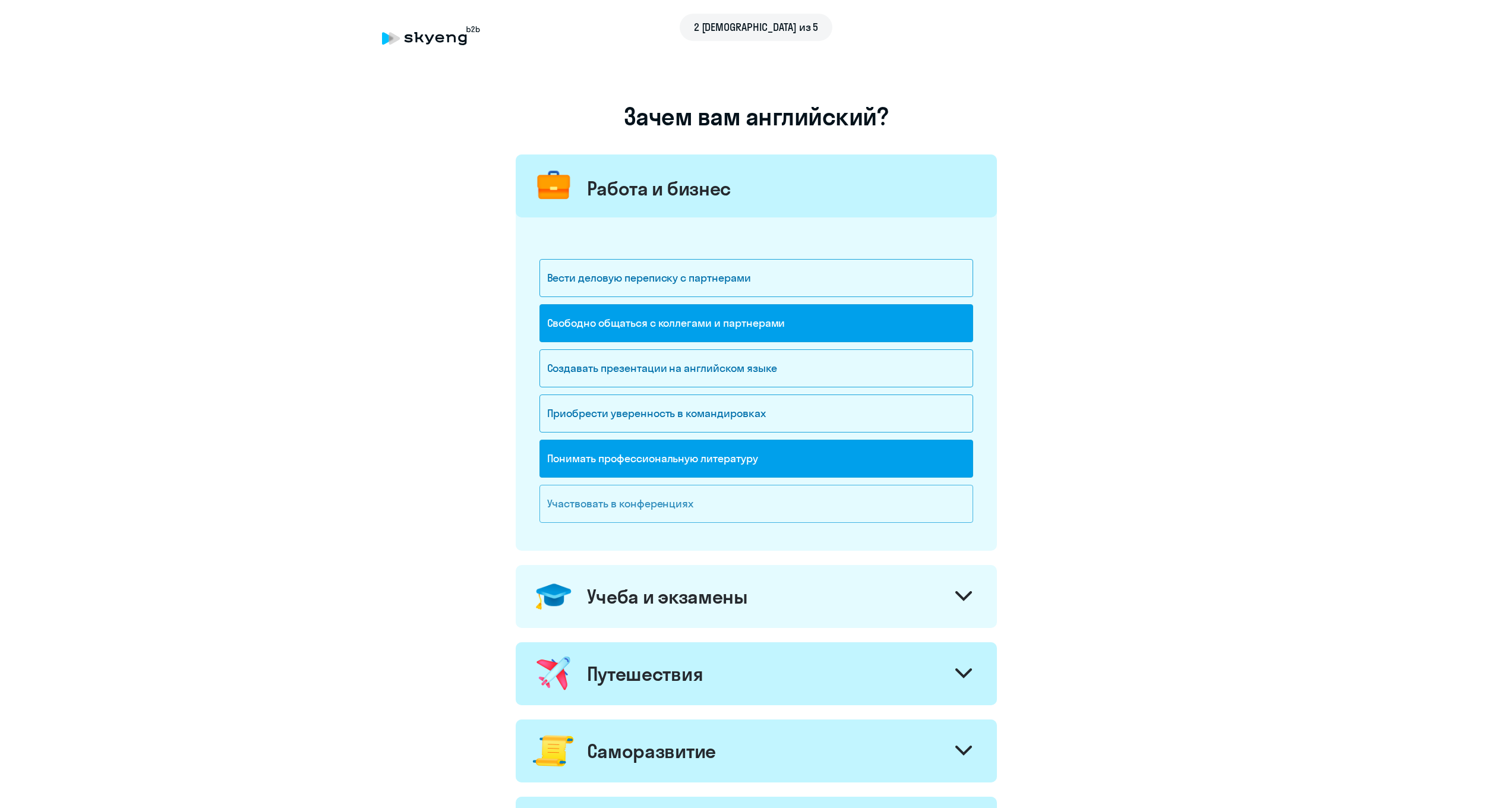
click at [721, 500] on div "Участвовать в конференциях" at bounding box center [757, 504] width 434 height 38
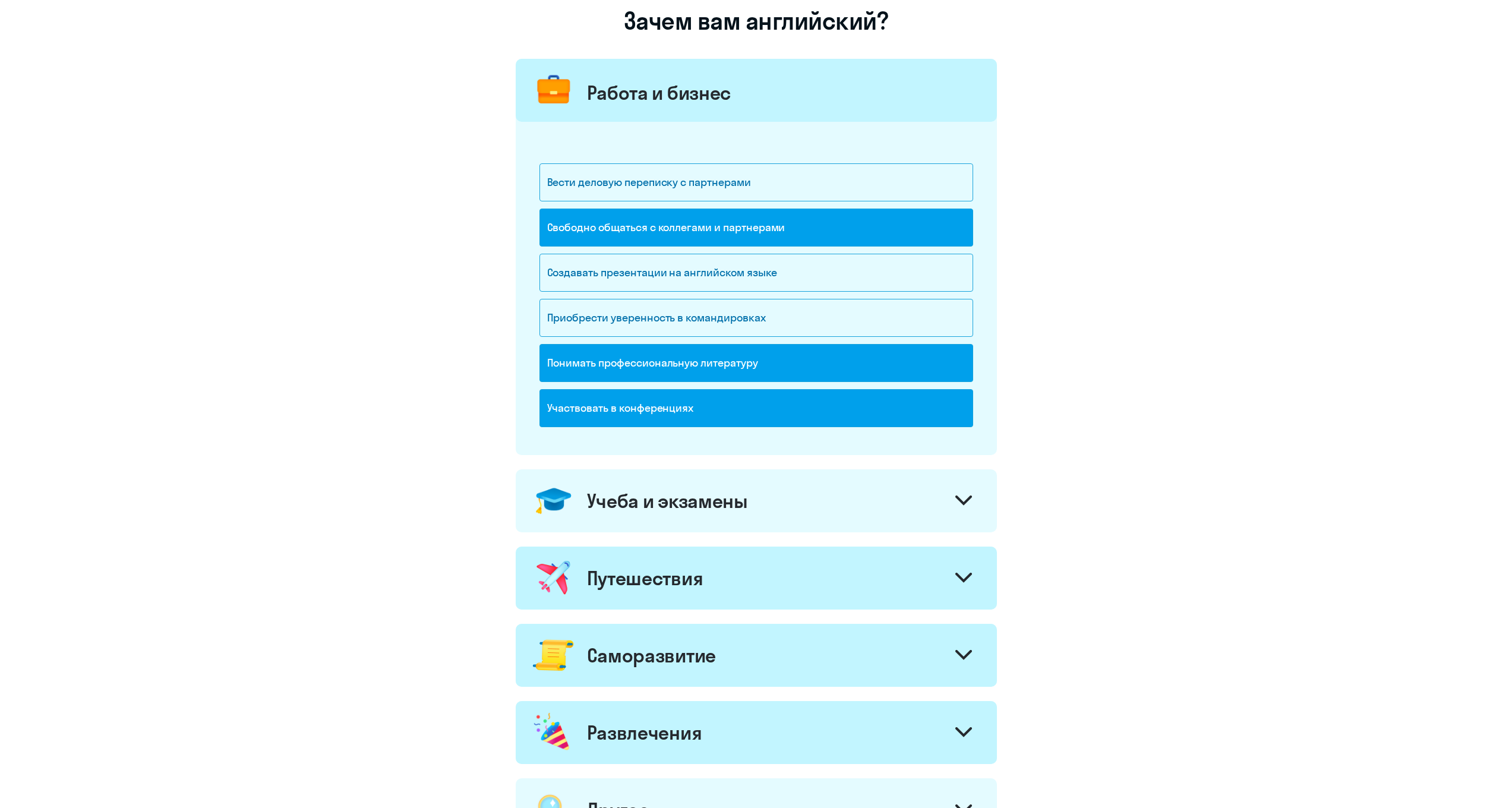
scroll to position [326, 0]
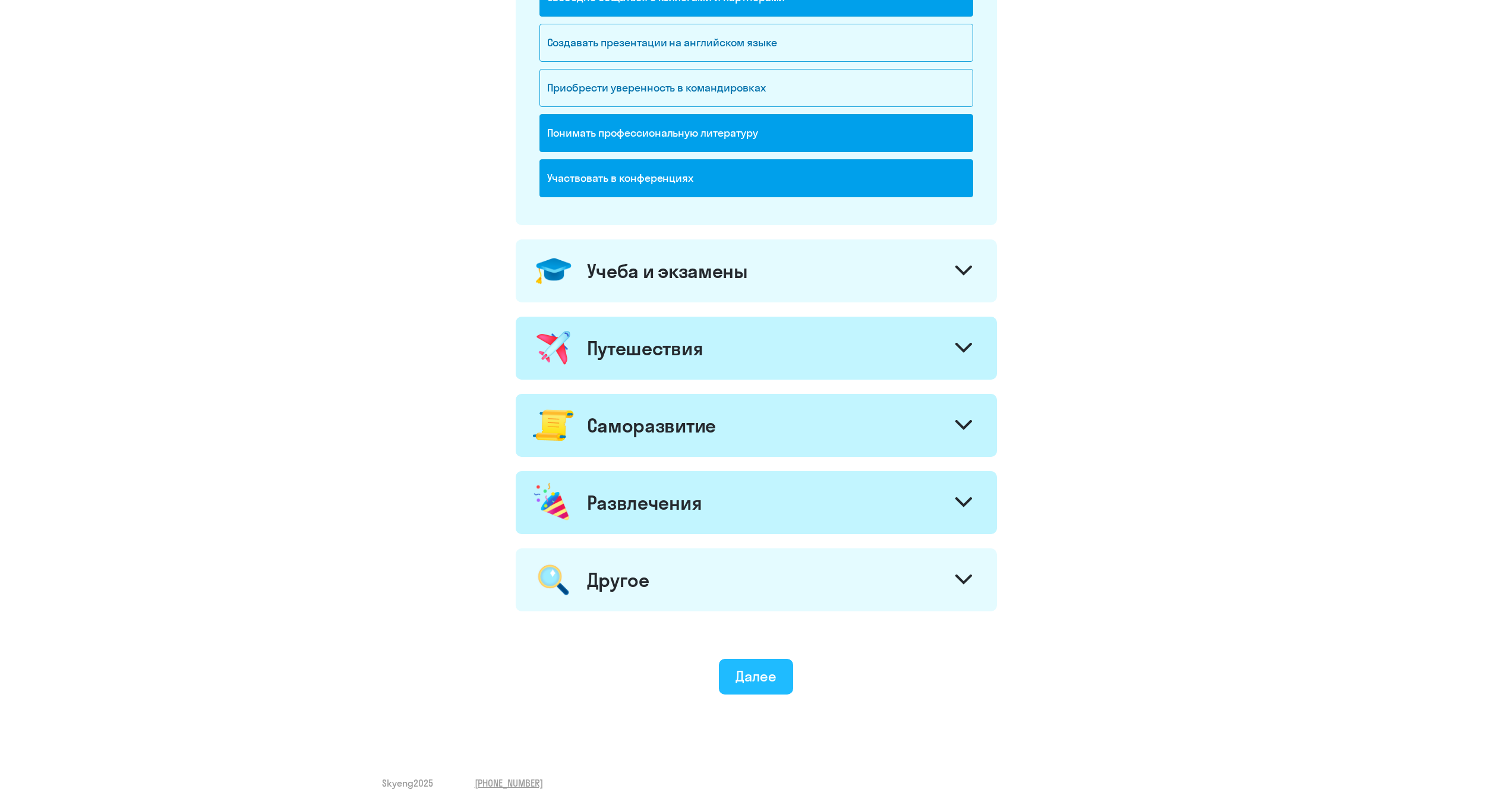
click at [761, 692] on button "Далее" at bounding box center [755, 677] width 74 height 36
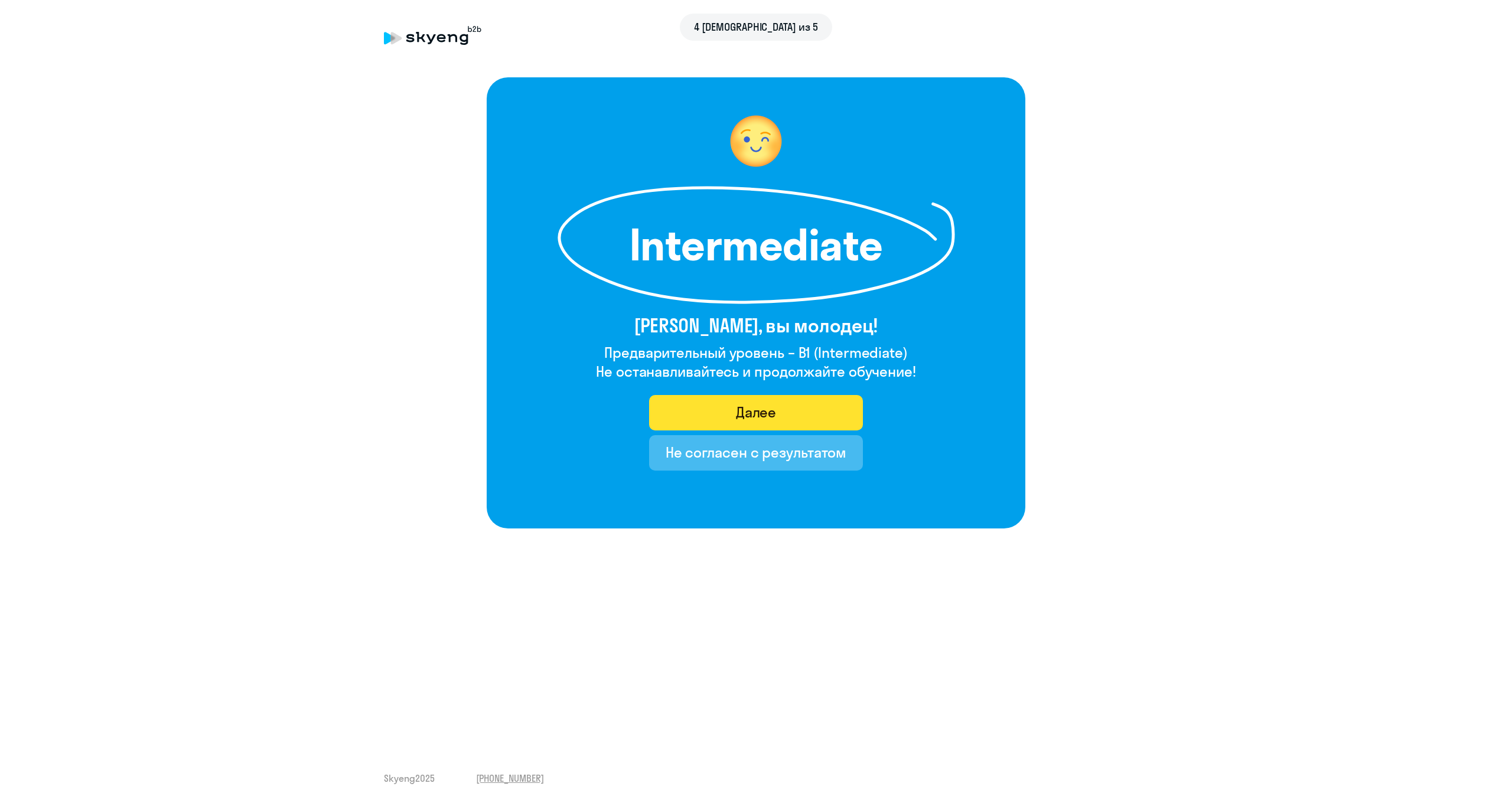
click at [765, 412] on div "Далее" at bounding box center [756, 411] width 41 height 19
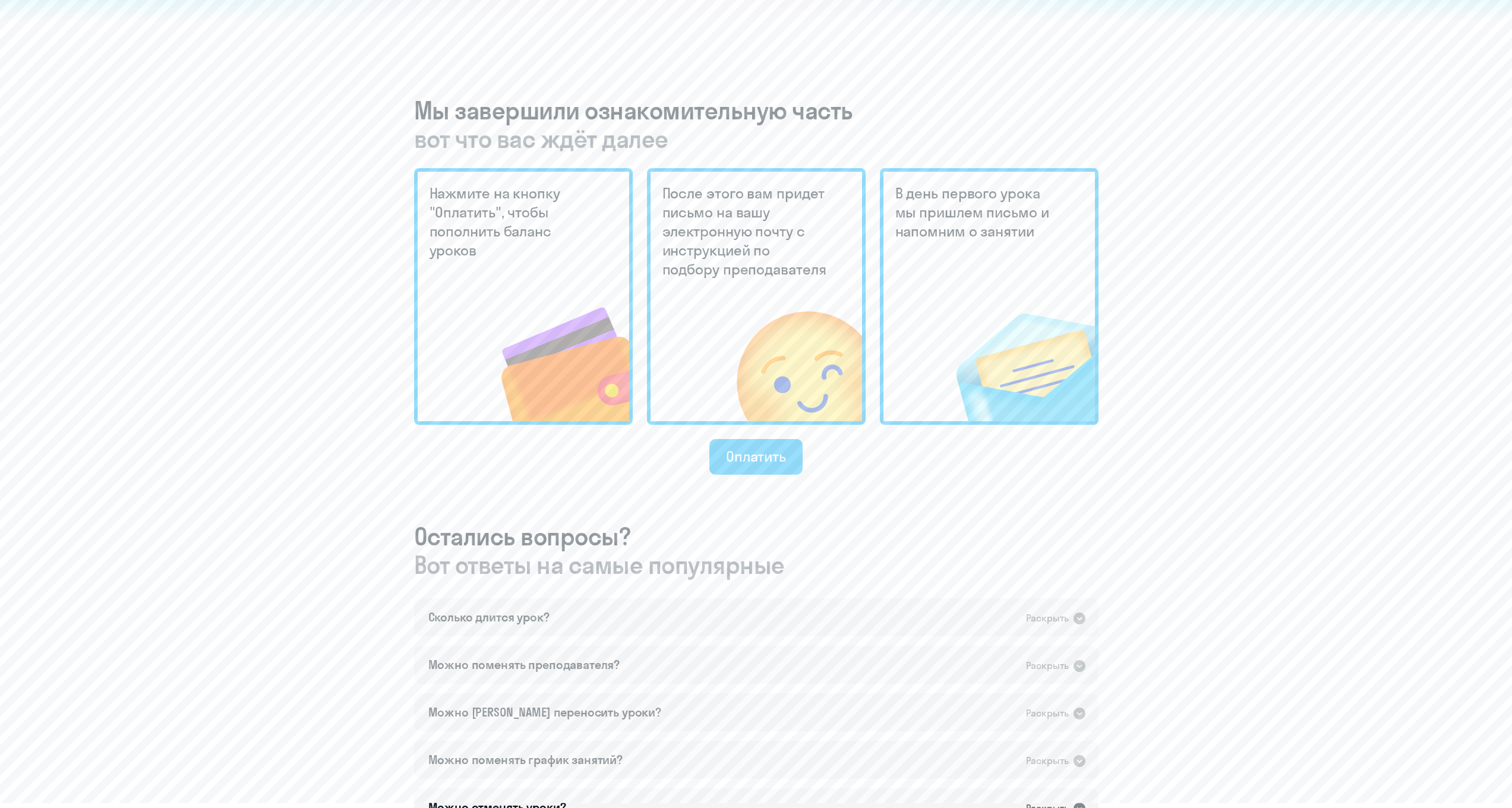
scroll to position [313, 0]
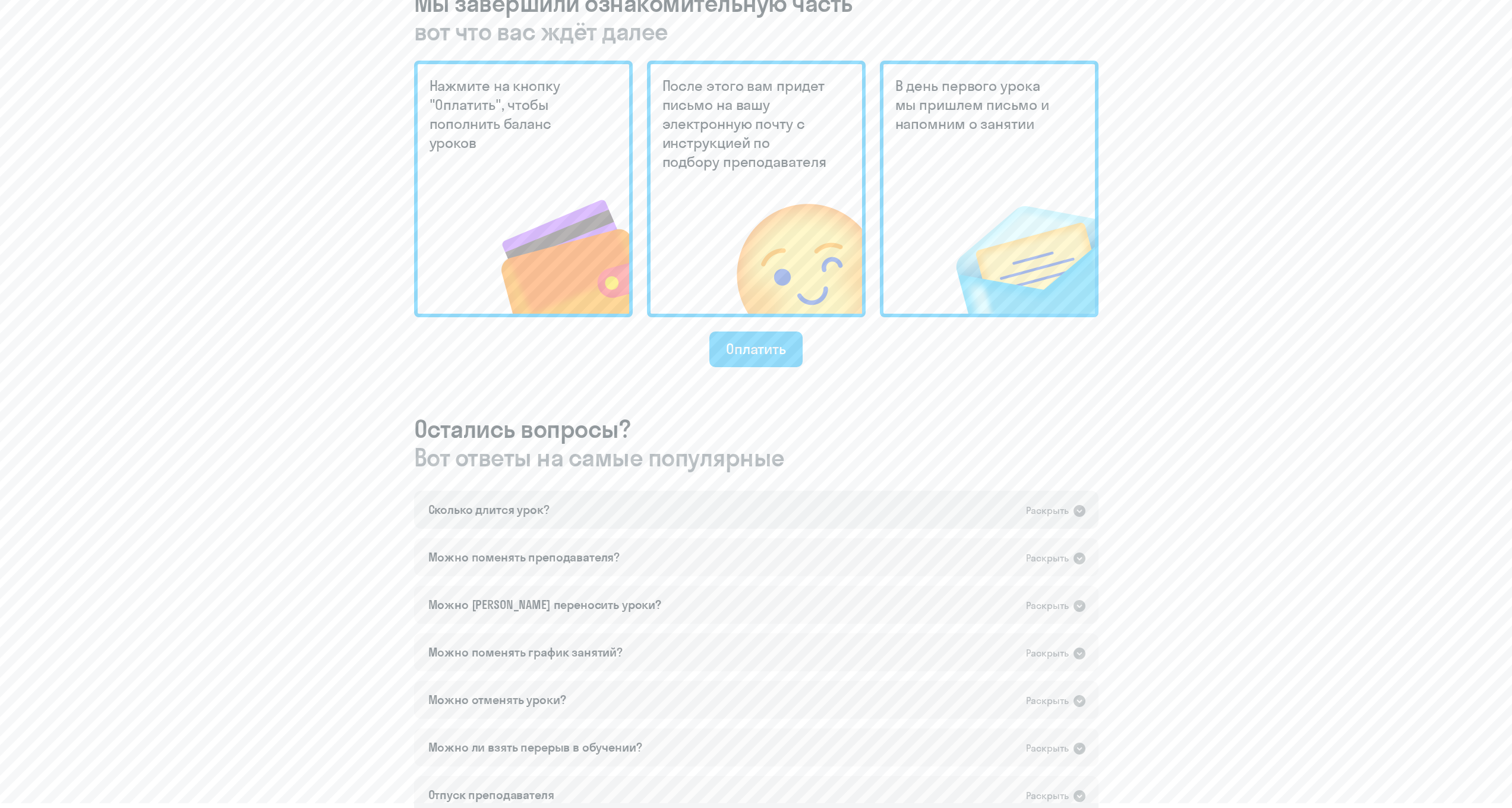
click at [1032, 497] on div "Сколько длится урок? Раскрыть" at bounding box center [756, 510] width 685 height 38
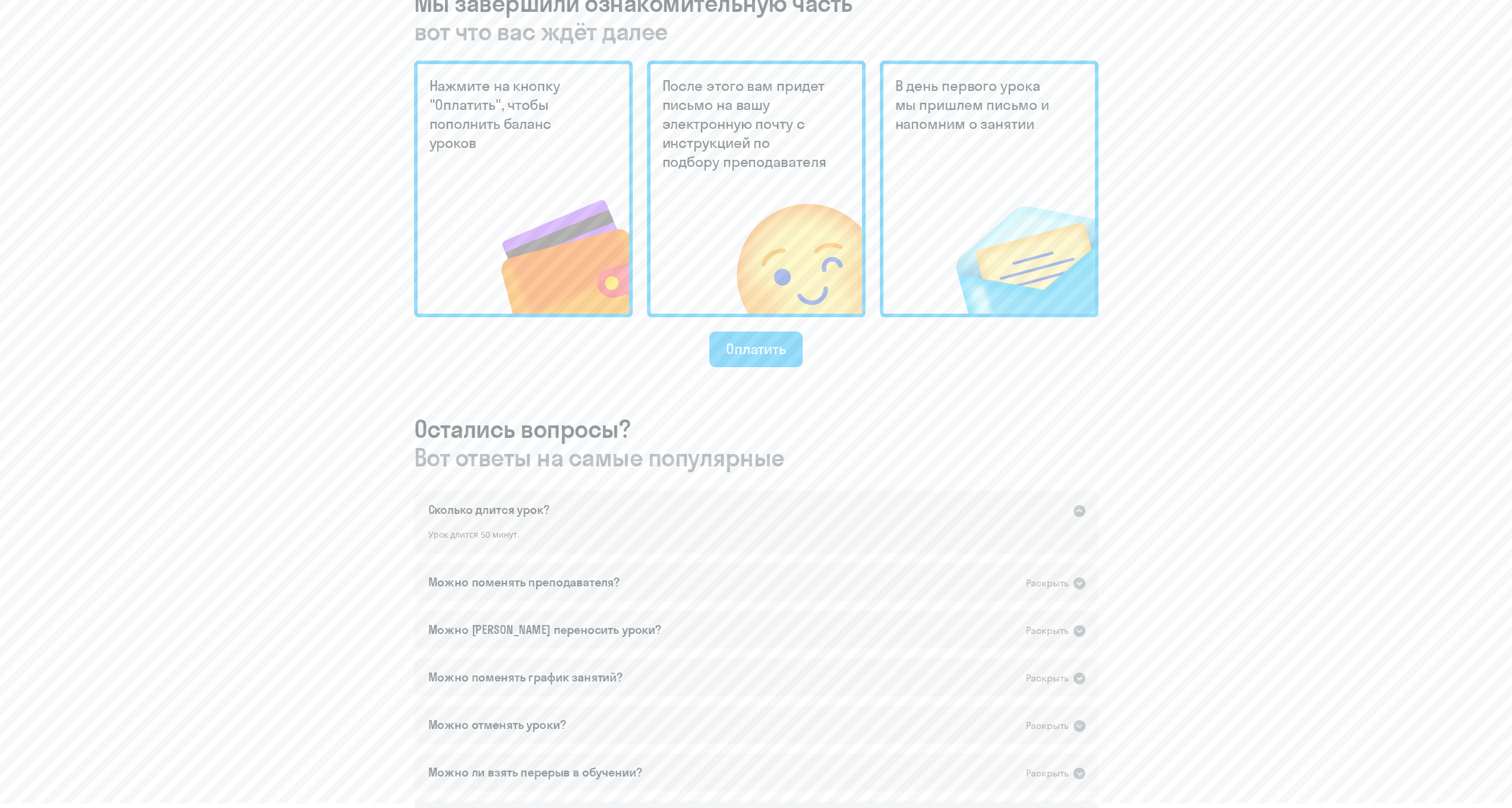
click at [1022, 509] on div "Сколько длится урок? Раскрыть" at bounding box center [756, 510] width 685 height 38
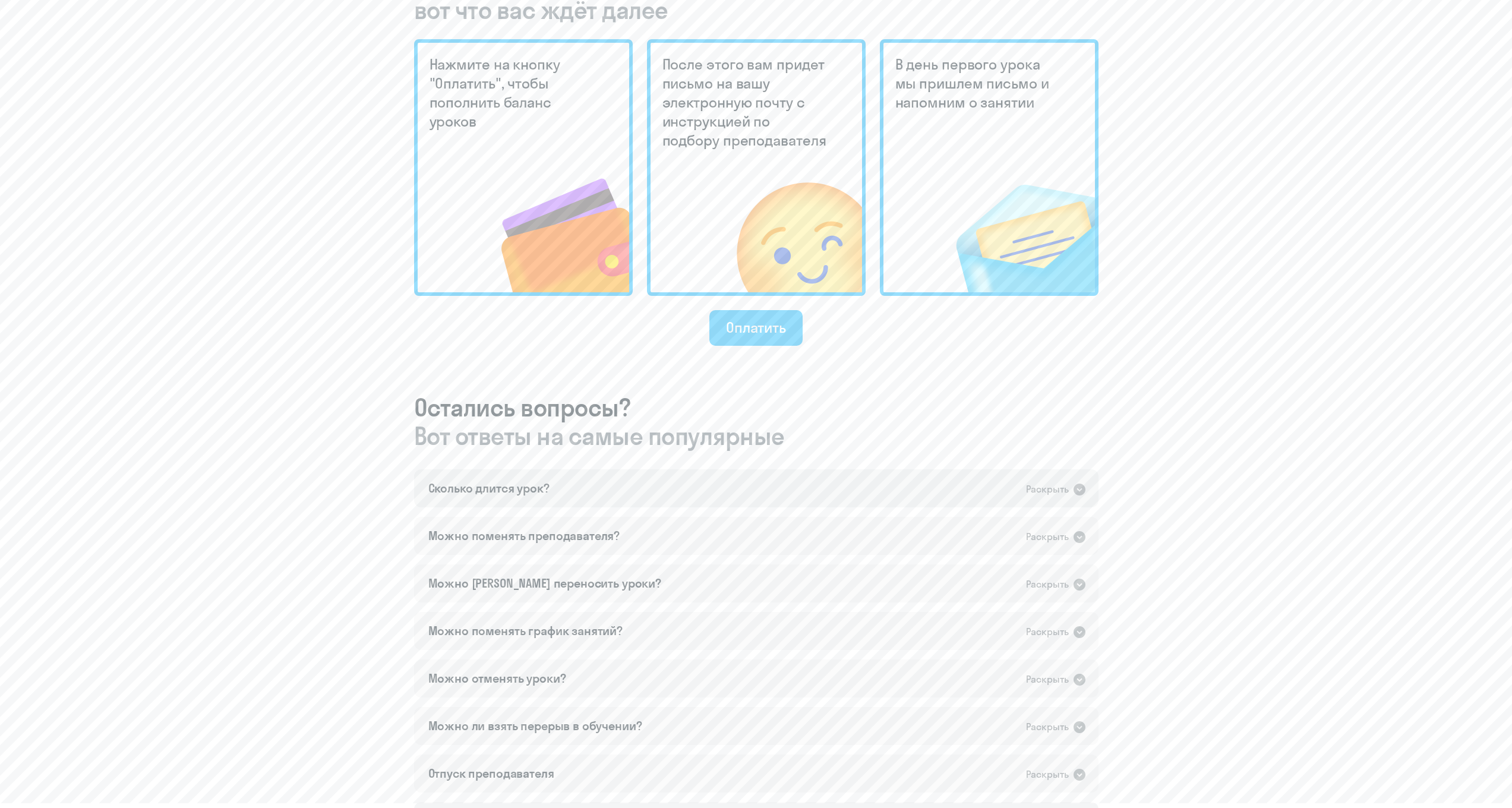
scroll to position [385, 0]
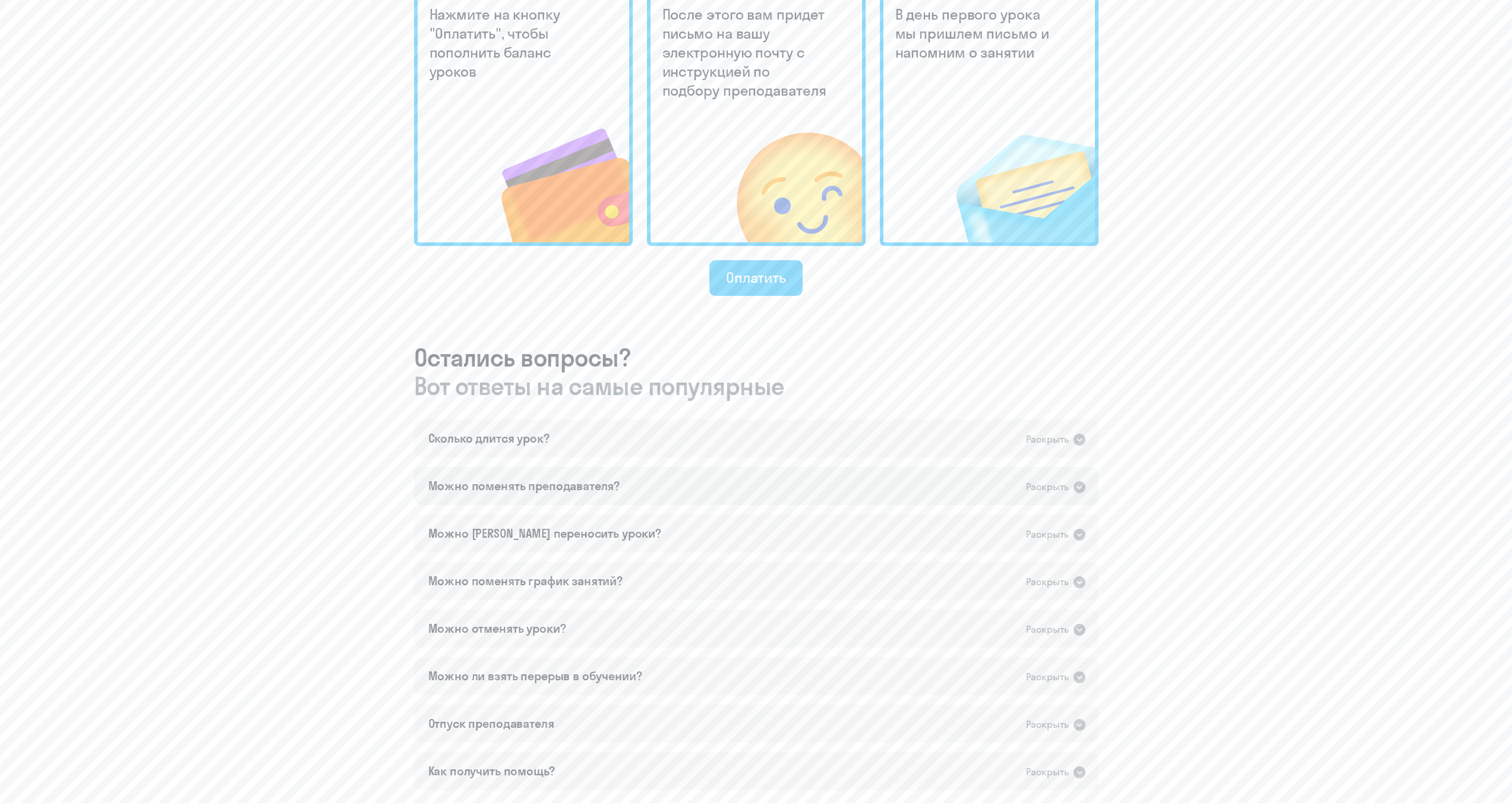
click at [1059, 488] on div "Раскрыть" at bounding box center [1047, 487] width 43 height 15
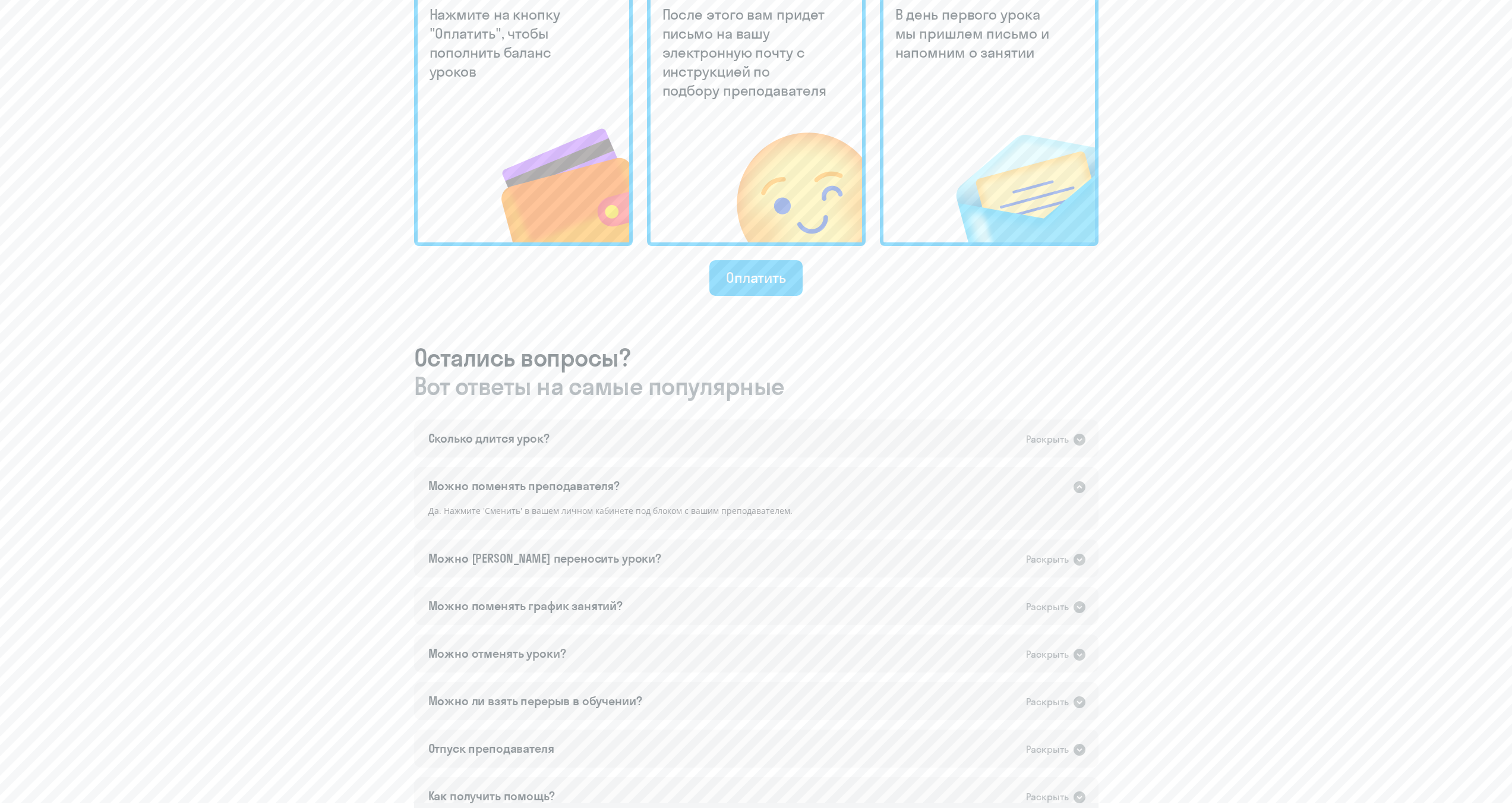
click at [1058, 488] on div "Раскрыть" at bounding box center [1047, 487] width 43 height 15
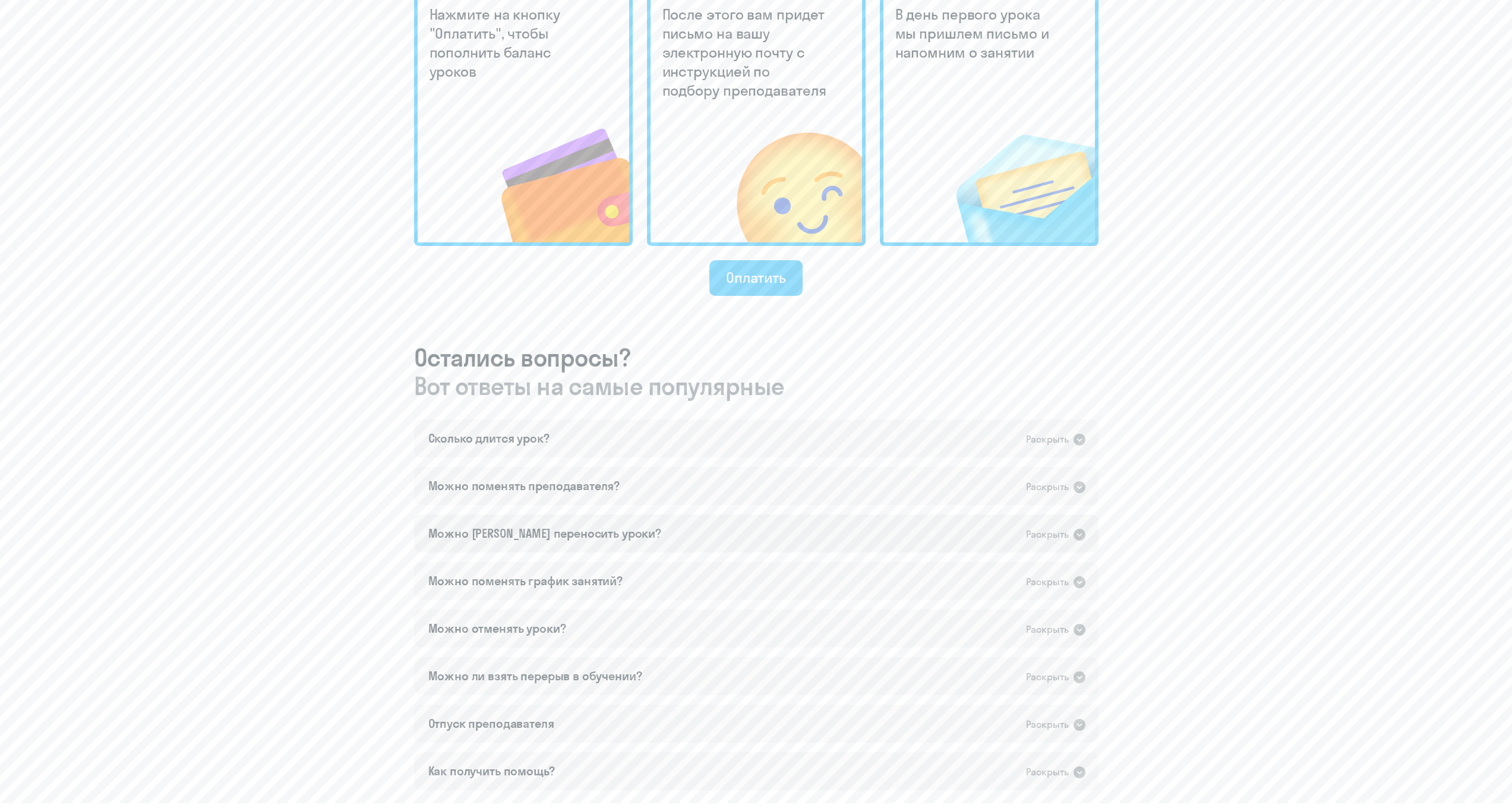
click at [1035, 534] on div "Раскрыть" at bounding box center [1047, 534] width 43 height 15
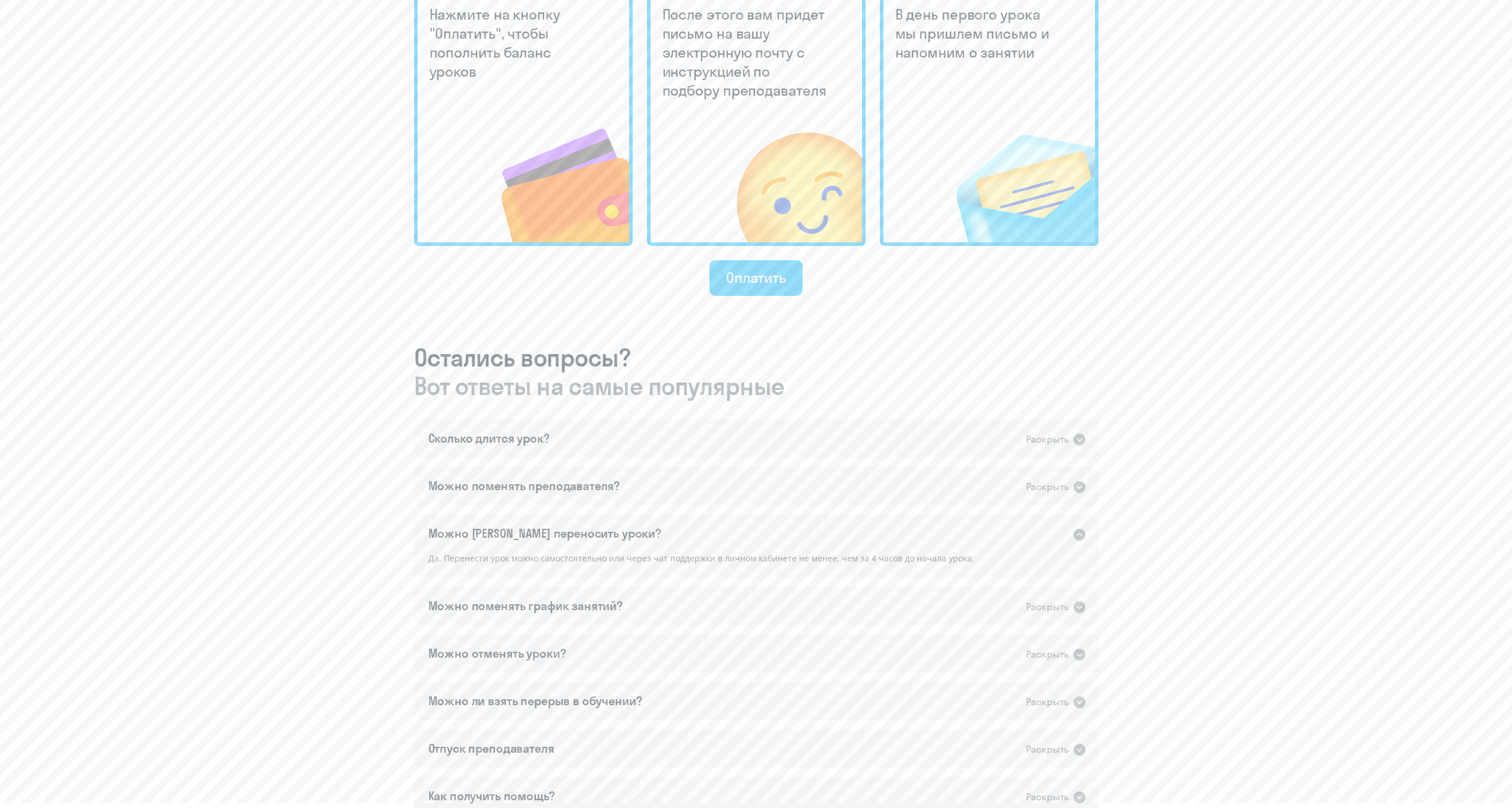
click at [1035, 534] on div "Раскрыть" at bounding box center [1047, 534] width 43 height 15
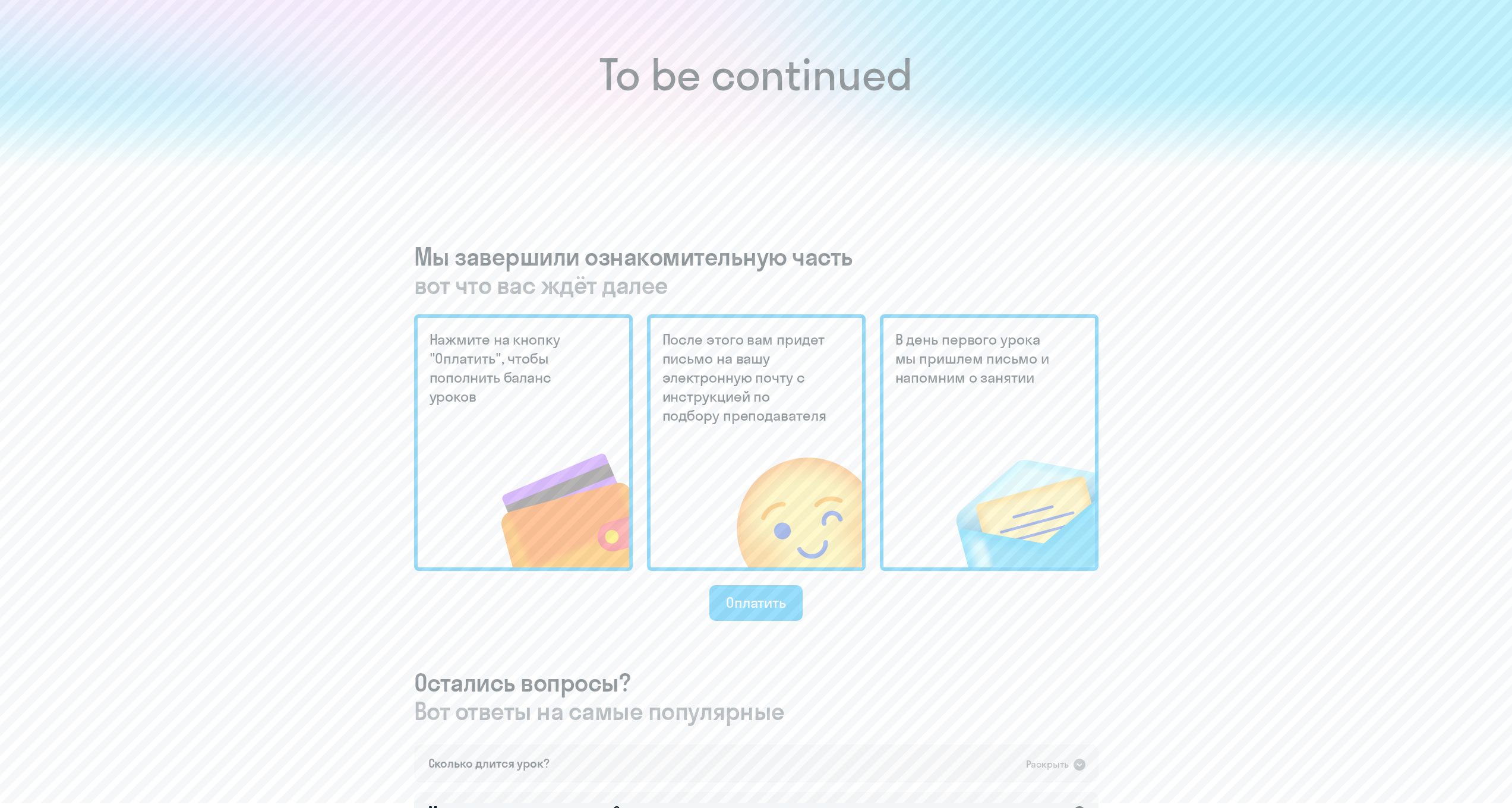
scroll to position [0, 0]
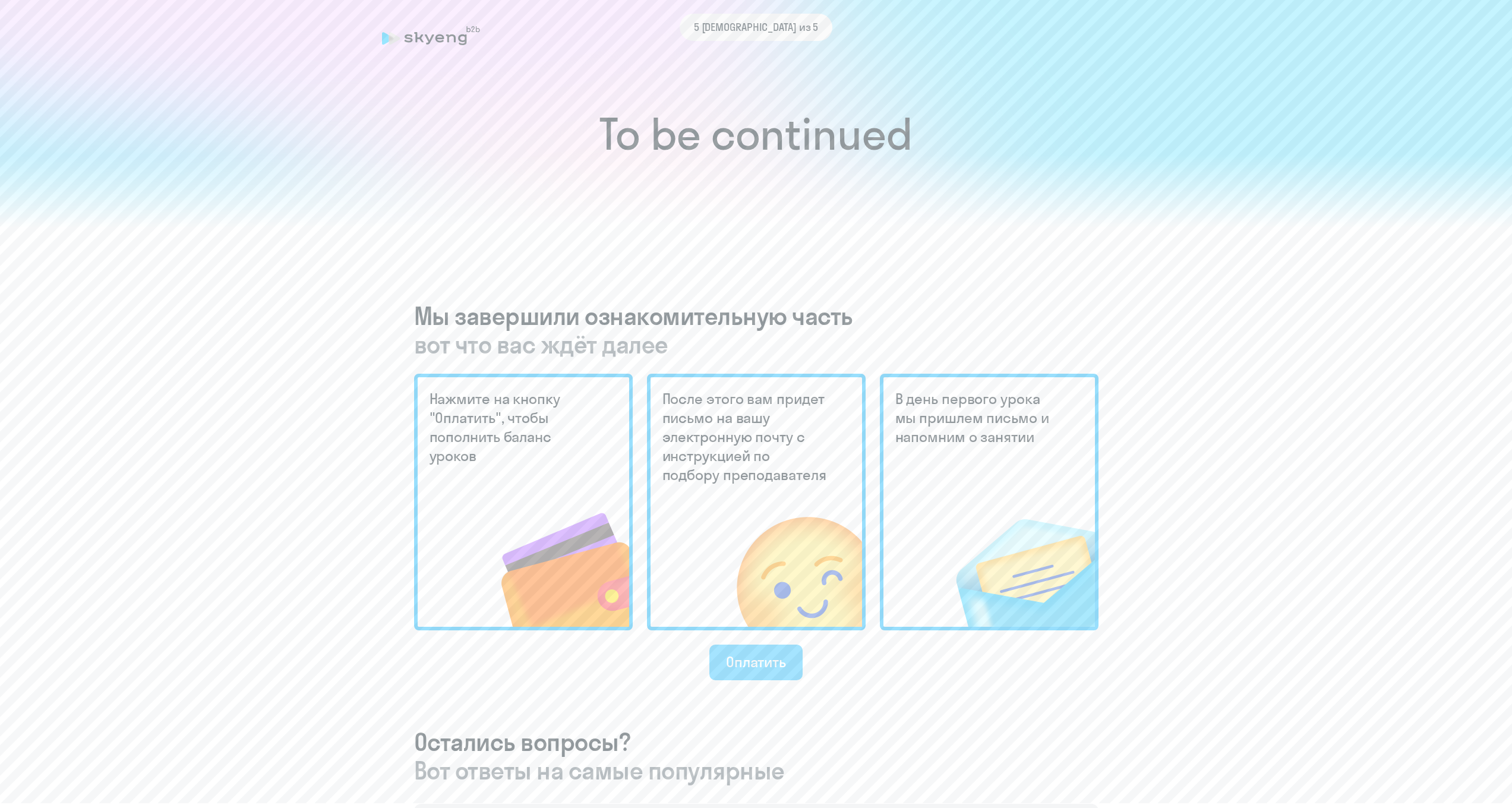
click at [756, 662] on div "Оплатить" at bounding box center [756, 661] width 60 height 19
